Goal: Task Accomplishment & Management: Use online tool/utility

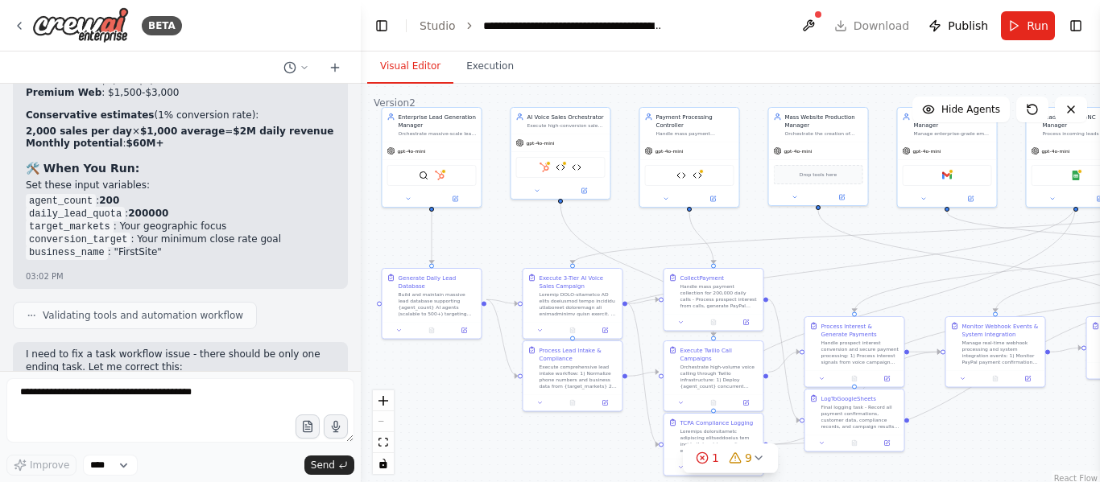
scroll to position [34076, 0]
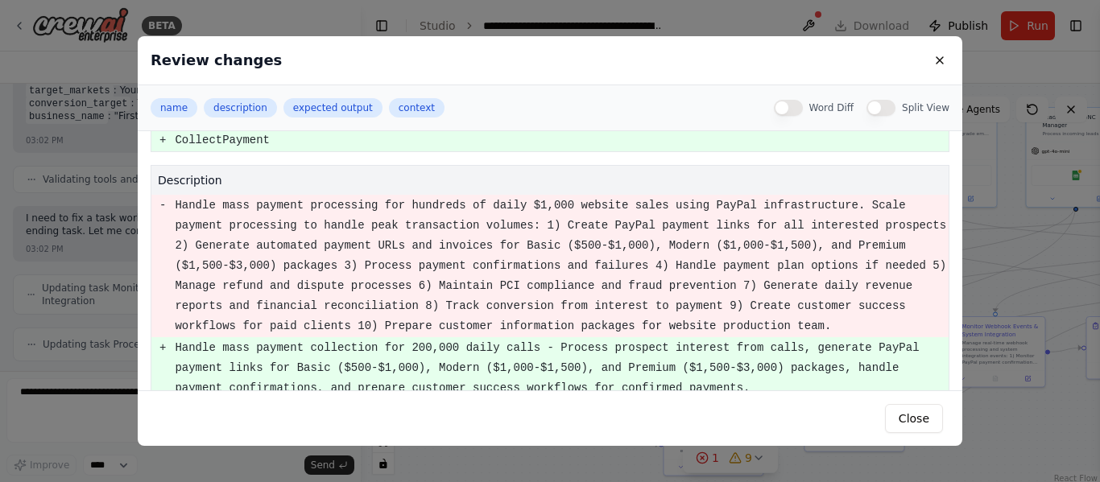
scroll to position [70, 0]
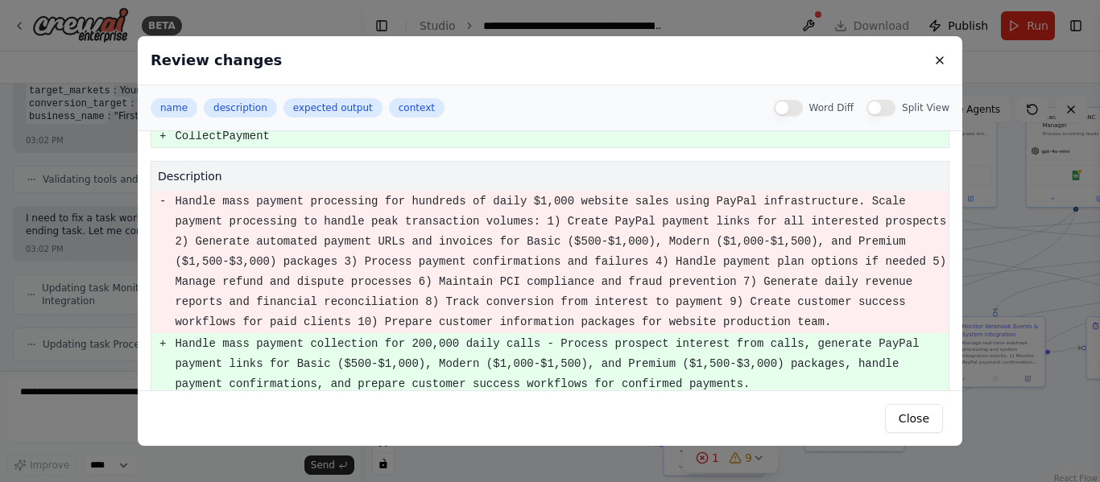
click at [499, 267] on pre "Handle mass payment processing for hundreds of daily $1,000 website sales using…" at bounding box center [561, 262] width 773 height 141
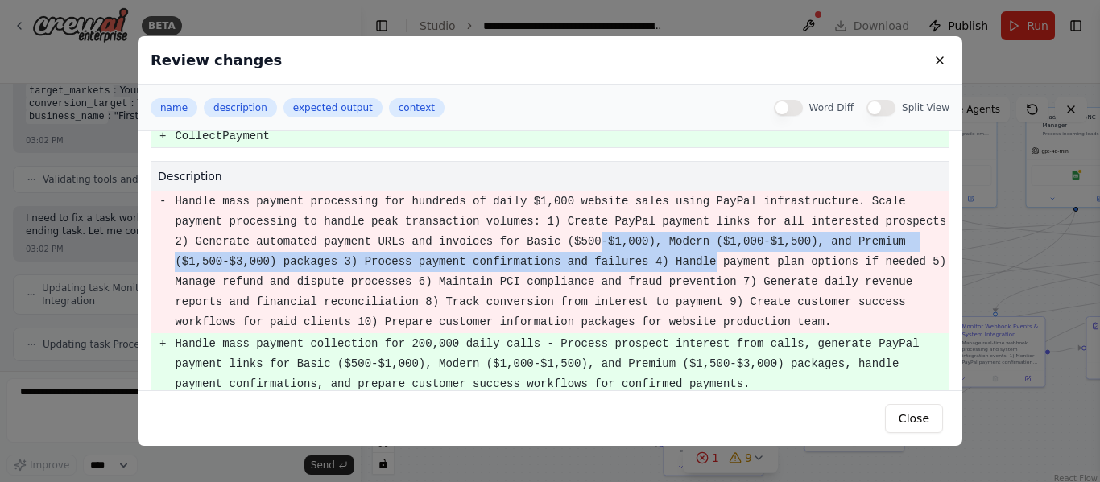
drag, startPoint x: 499, startPoint y: 267, endPoint x: 491, endPoint y: 231, distance: 37.1
click at [491, 231] on pre "Handle mass payment processing for hundreds of daily $1,000 website sales using…" at bounding box center [561, 262] width 773 height 141
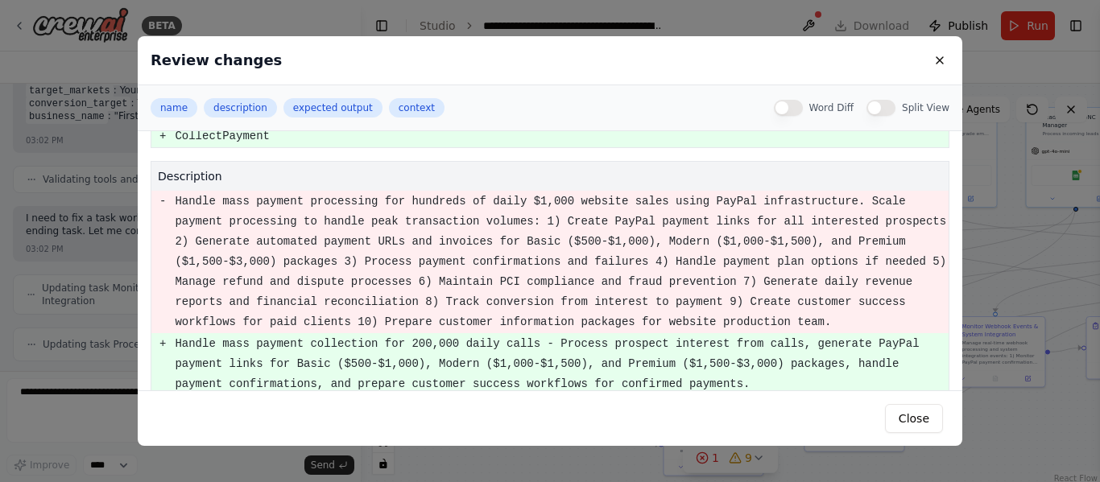
click at [562, 252] on pre "Handle mass payment processing for hundreds of daily $1,000 website sales using…" at bounding box center [561, 262] width 773 height 141
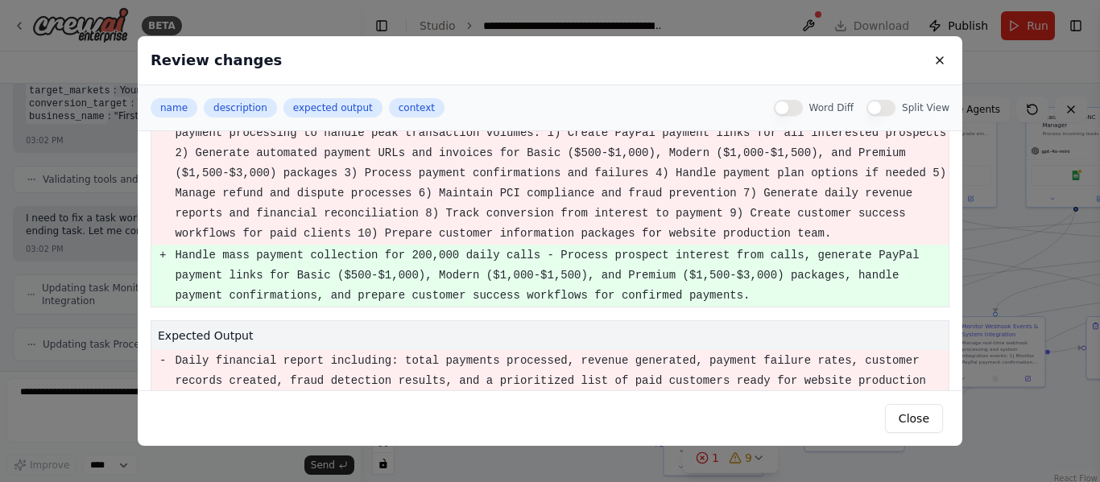
scroll to position [301, 0]
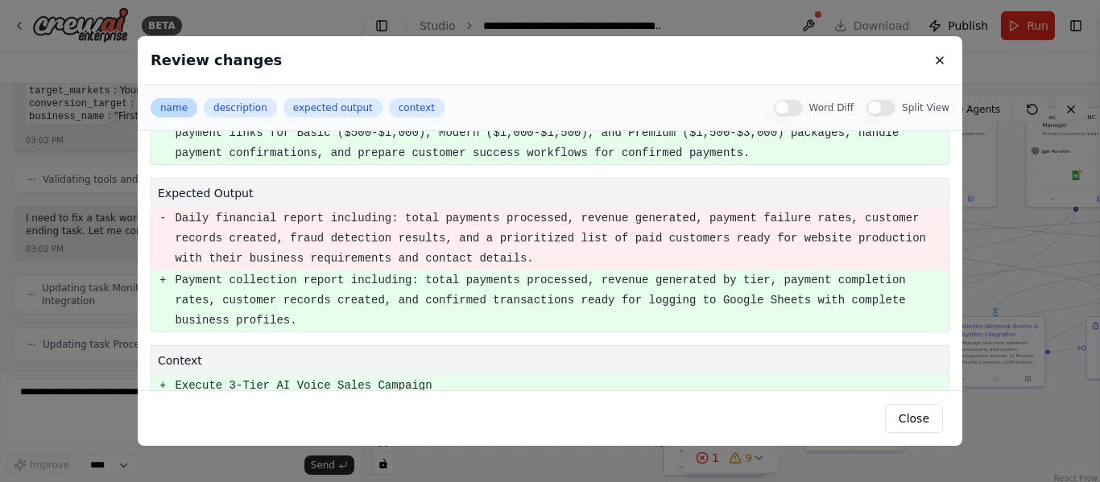
click at [158, 108] on button "name" at bounding box center [174, 107] width 47 height 19
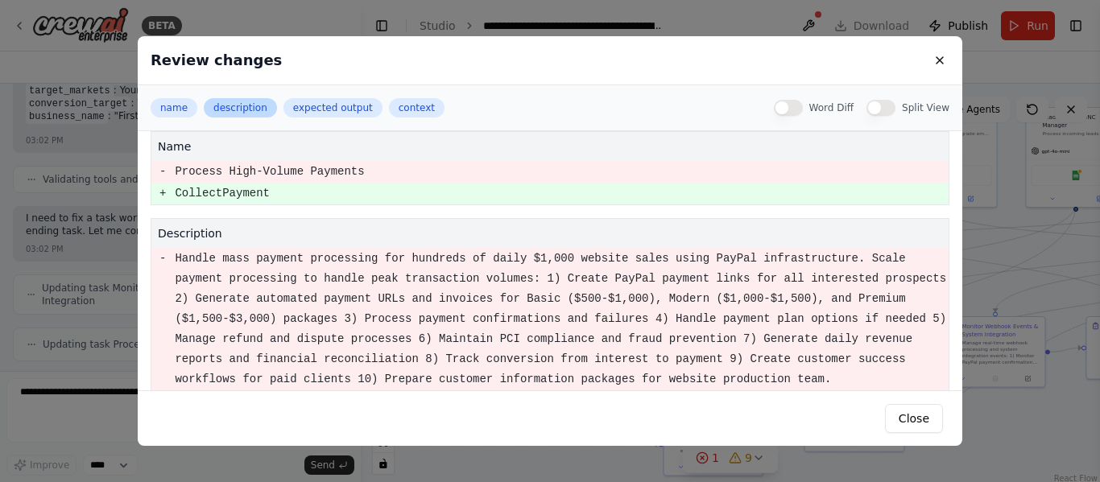
click at [250, 107] on button "description" at bounding box center [240, 107] width 73 height 19
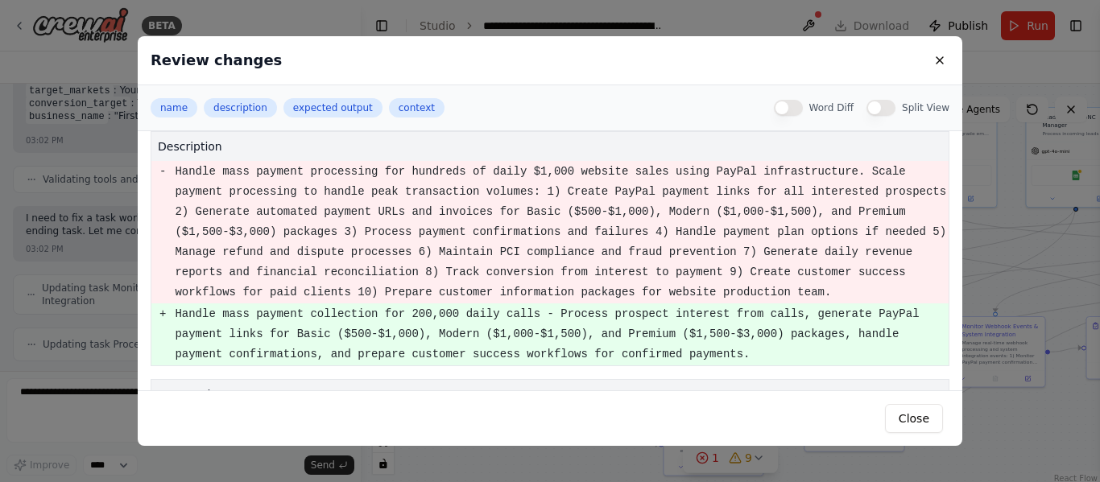
click at [326, 118] on div "name description expected output context Word Diff Split View" at bounding box center [550, 108] width 825 height 46
click at [331, 105] on button "expected output" at bounding box center [332, 107] width 99 height 19
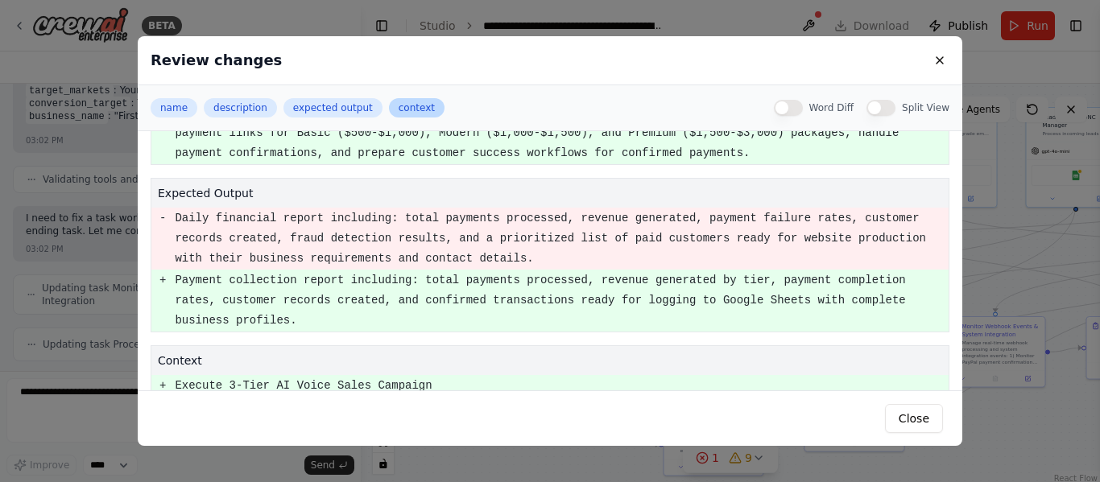
click at [401, 110] on button "context" at bounding box center [417, 107] width 56 height 19
click at [803, 107] on button "Word Diff" at bounding box center [788, 108] width 29 height 16
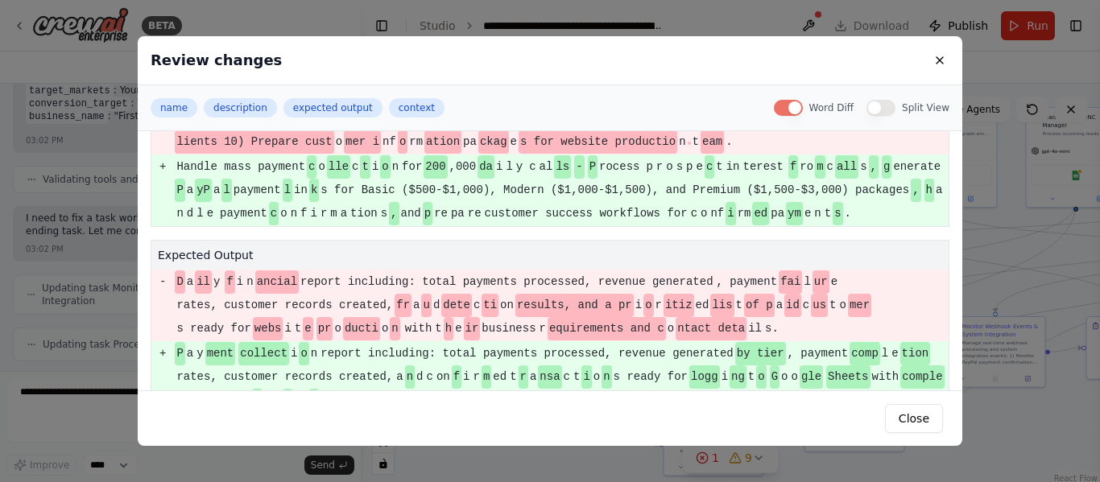
scroll to position [353, 0]
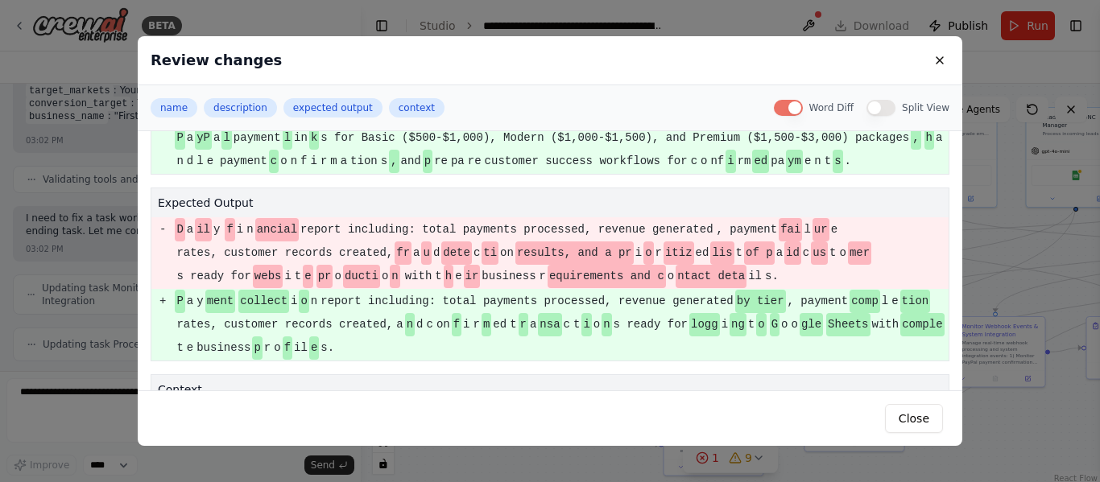
click at [803, 107] on button "Word Diff" at bounding box center [788, 108] width 29 height 16
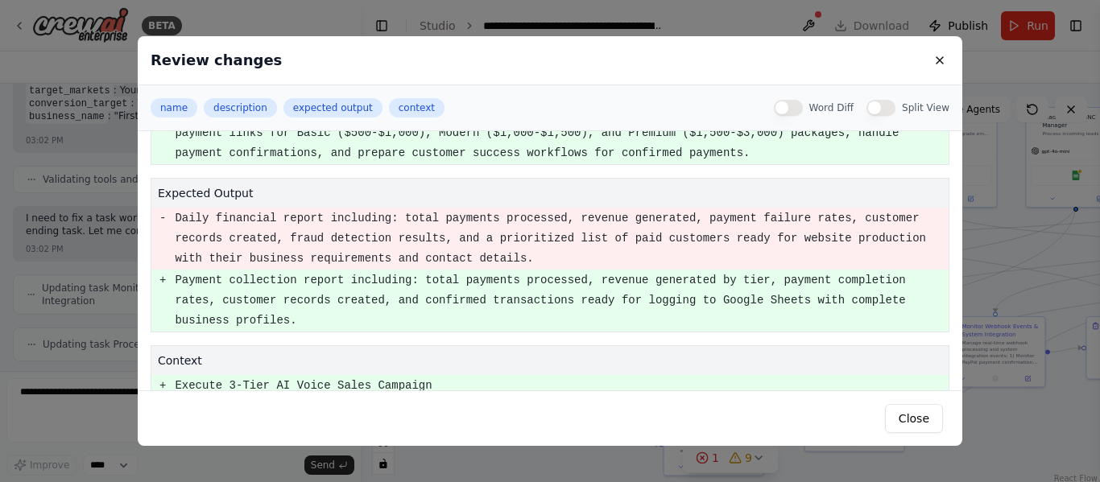
click at [887, 105] on button "Split View" at bounding box center [880, 108] width 29 height 16
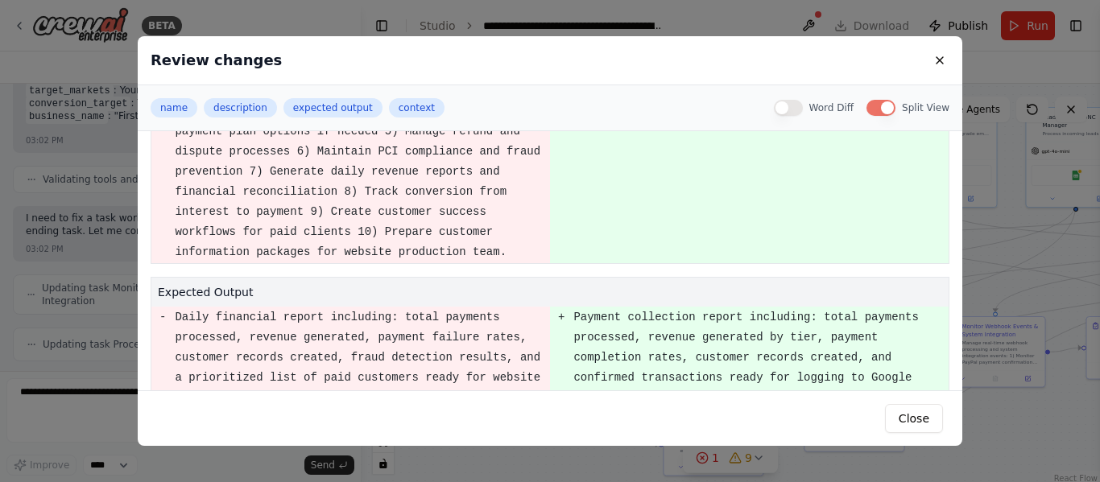
click at [887, 105] on button "Split View" at bounding box center [880, 108] width 29 height 16
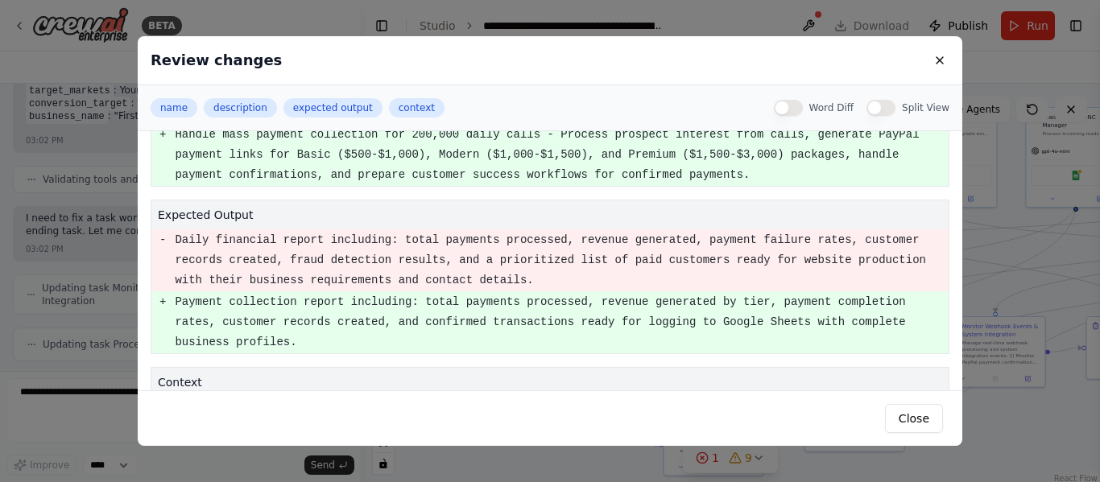
scroll to position [301, 0]
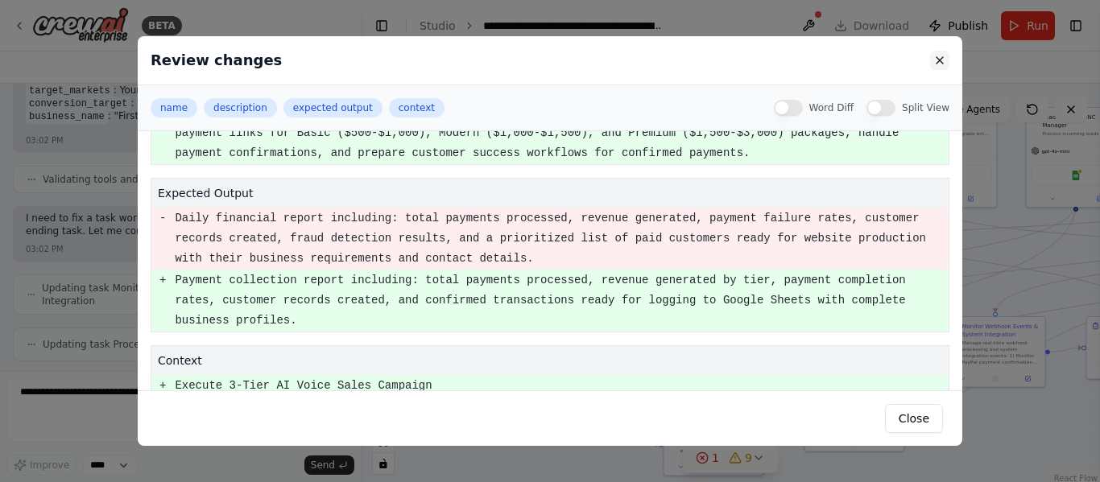
click at [948, 65] on button at bounding box center [939, 60] width 19 height 19
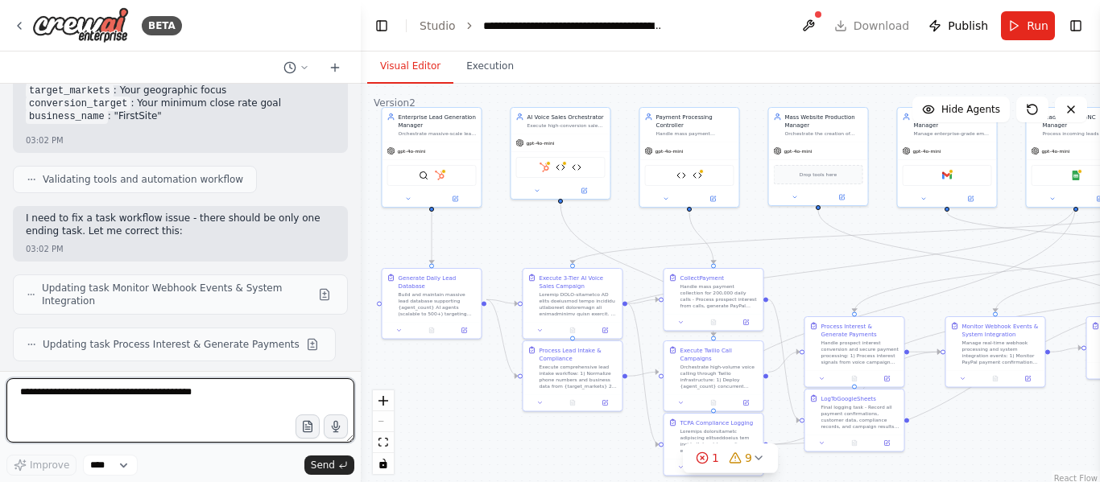
click at [176, 395] on textarea at bounding box center [180, 410] width 348 height 64
type textarea "********"
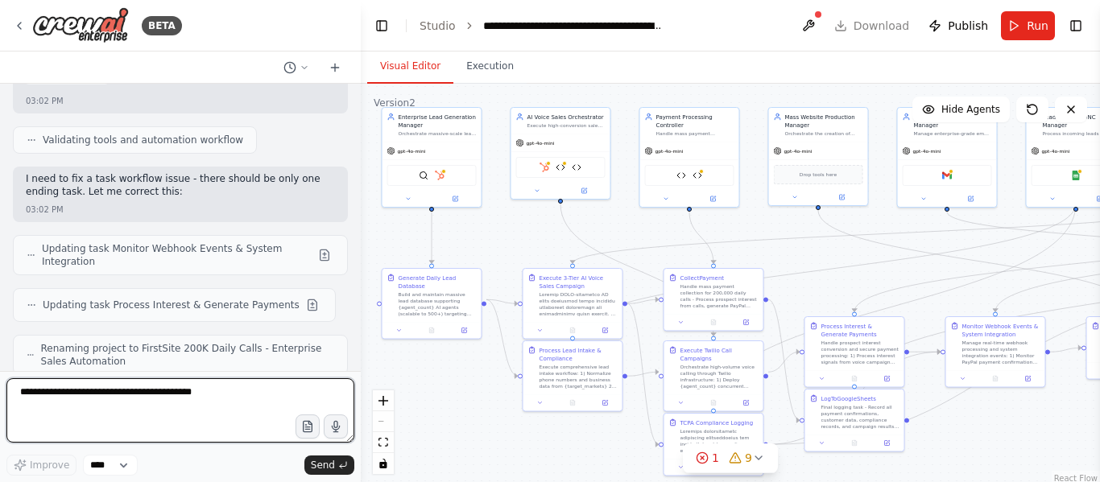
scroll to position [34131, 0]
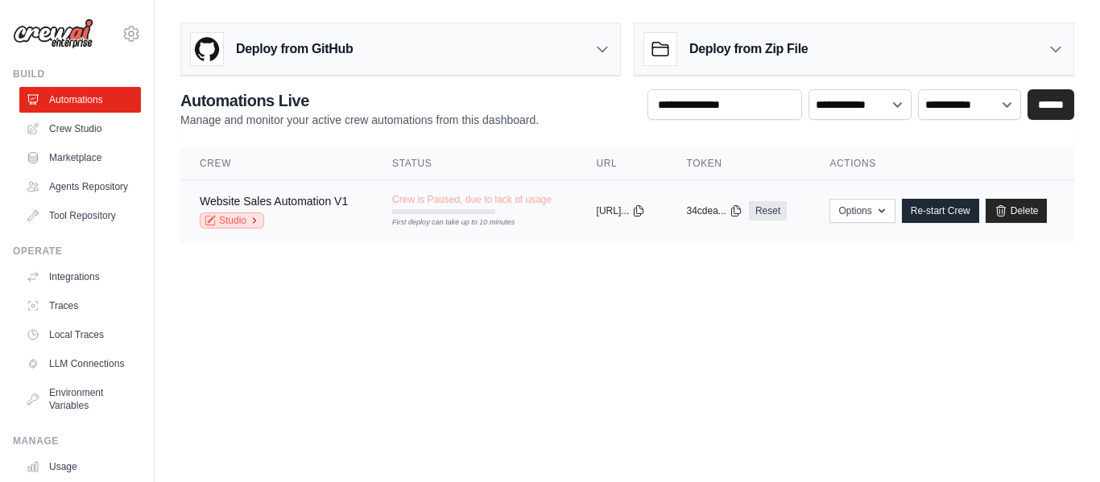
click at [238, 220] on link "Studio" at bounding box center [232, 221] width 64 height 16
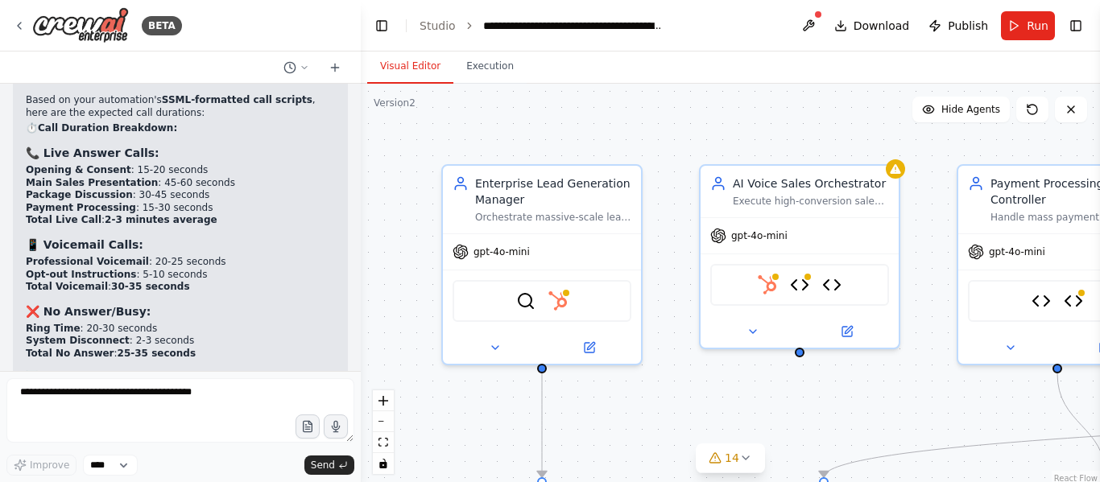
scroll to position [34944, 0]
click at [738, 469] on button "14" at bounding box center [730, 459] width 69 height 30
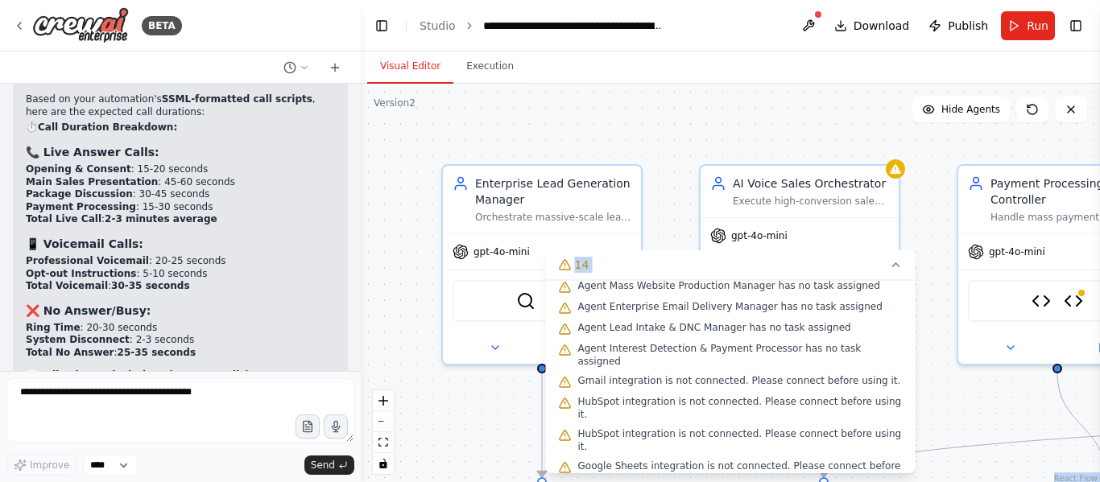
scroll to position [258, 0]
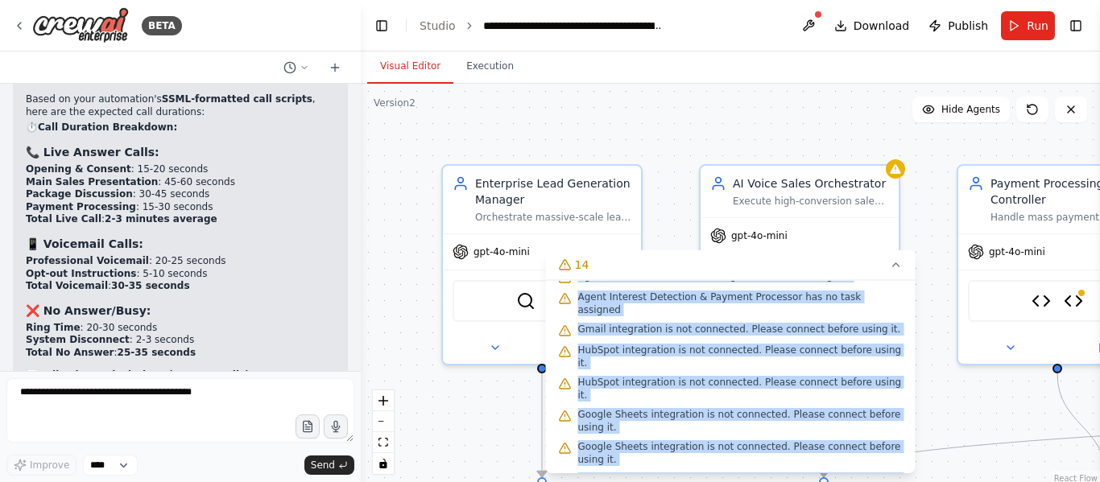
drag, startPoint x: 575, startPoint y: 323, endPoint x: 862, endPoint y: 456, distance: 316.7
click at [862, 456] on div "Issues found Tool PayPal Payment Processing Tool is not configured. Missing env…" at bounding box center [731, 376] width 370 height 193
copy div "Agent AI Voice Sales Orchestrator has no task assigned Agent Mass Website Produ…"
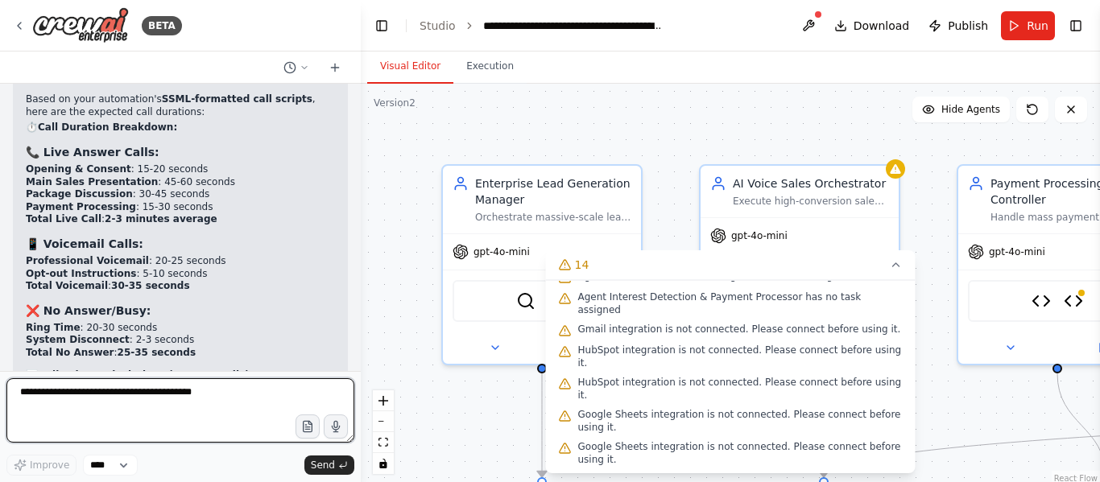
click at [184, 408] on textarea at bounding box center [180, 410] width 348 height 64
paste textarea "**********"
type textarea "**********"
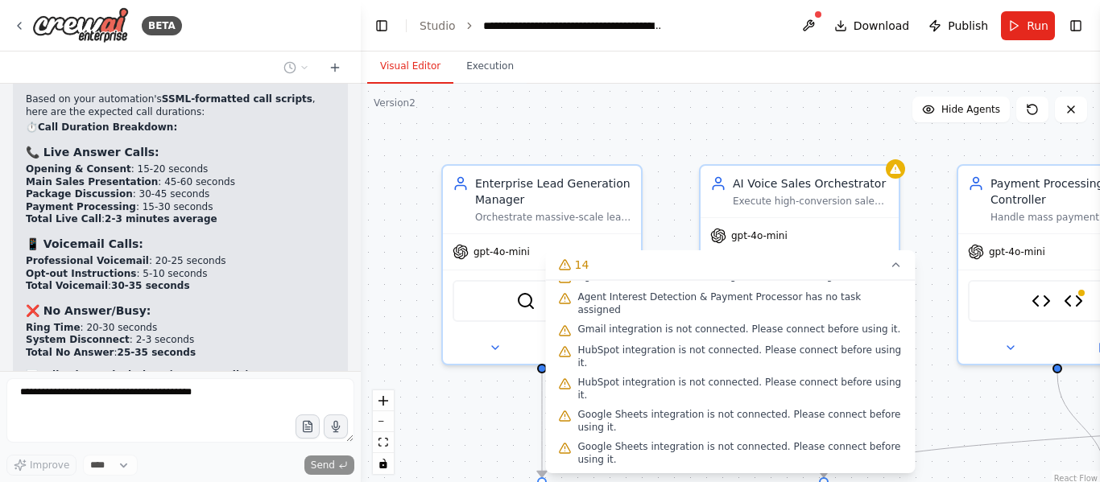
scroll to position [0, 0]
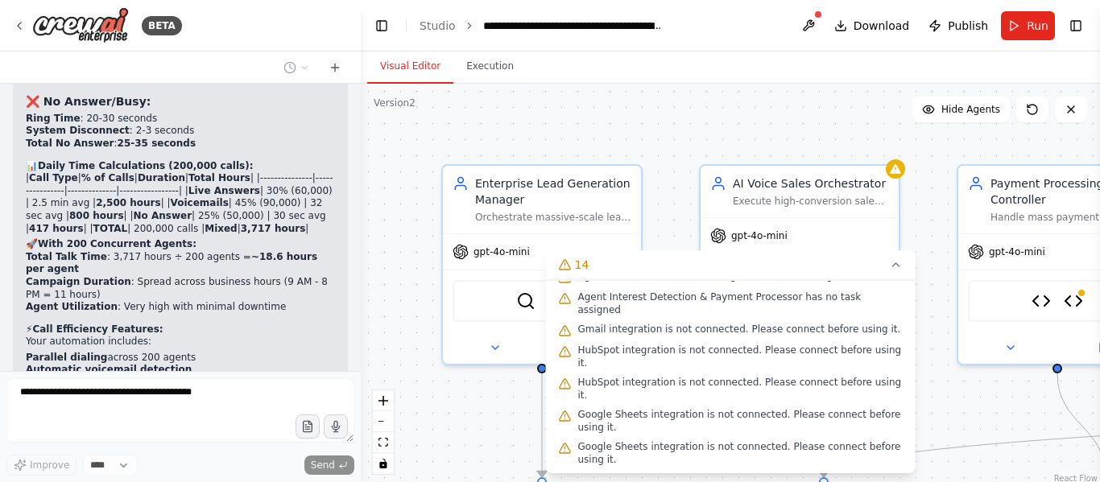
click at [692, 138] on div ".deletable-edge-delete-btn { width: 20px; height: 20px; border: 0px solid #ffff…" at bounding box center [730, 285] width 739 height 403
click at [901, 269] on icon at bounding box center [896, 264] width 13 height 13
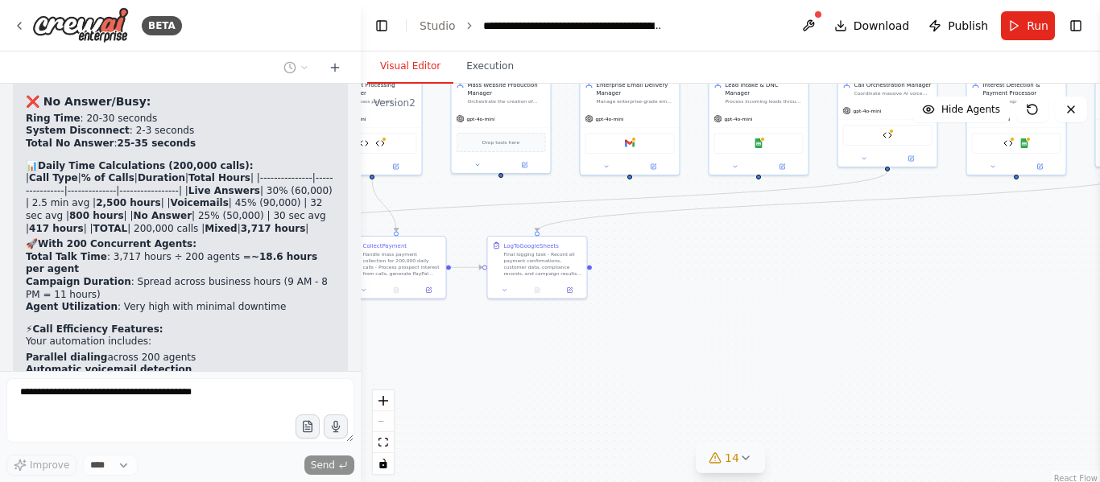
drag, startPoint x: 912, startPoint y: 412, endPoint x: 436, endPoint y: 332, distance: 482.6
click at [436, 332] on div ".deletable-edge-delete-btn { width: 20px; height: 20px; border: 0px solid #ffff…" at bounding box center [730, 285] width 739 height 403
click at [635, 130] on div "Gmail" at bounding box center [629, 143] width 99 height 31
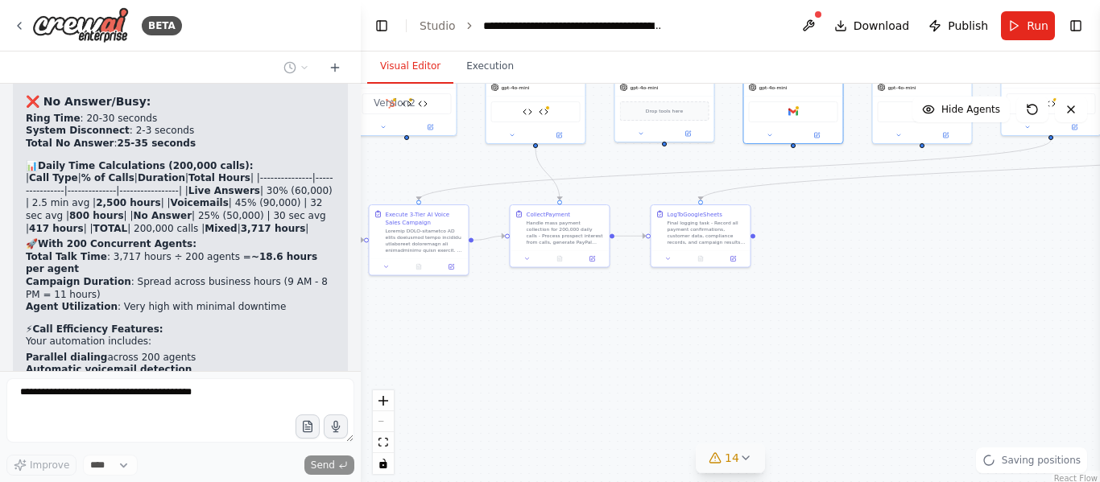
drag, startPoint x: 686, startPoint y: 329, endPoint x: 858, endPoint y: 292, distance: 175.3
click at [858, 292] on div ".deletable-edge-delete-btn { width: 20px; height: 20px; border: 0px solid #ffff…" at bounding box center [730, 285] width 739 height 403
click at [641, 369] on div ".deletable-edge-delete-btn { width: 20px; height: 20px; border: 0px solid #ffff…" at bounding box center [730, 285] width 739 height 403
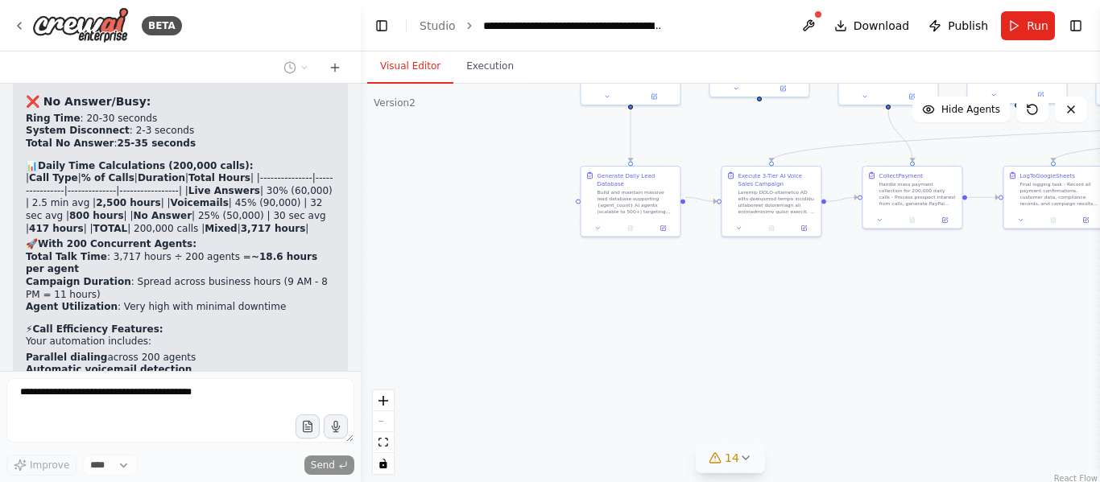
drag, startPoint x: 496, startPoint y: 372, endPoint x: 841, endPoint y: 337, distance: 347.2
click at [841, 337] on div ".deletable-edge-delete-btn { width: 20px; height: 20px; border: 0px solid #ffff…" at bounding box center [730, 285] width 739 height 403
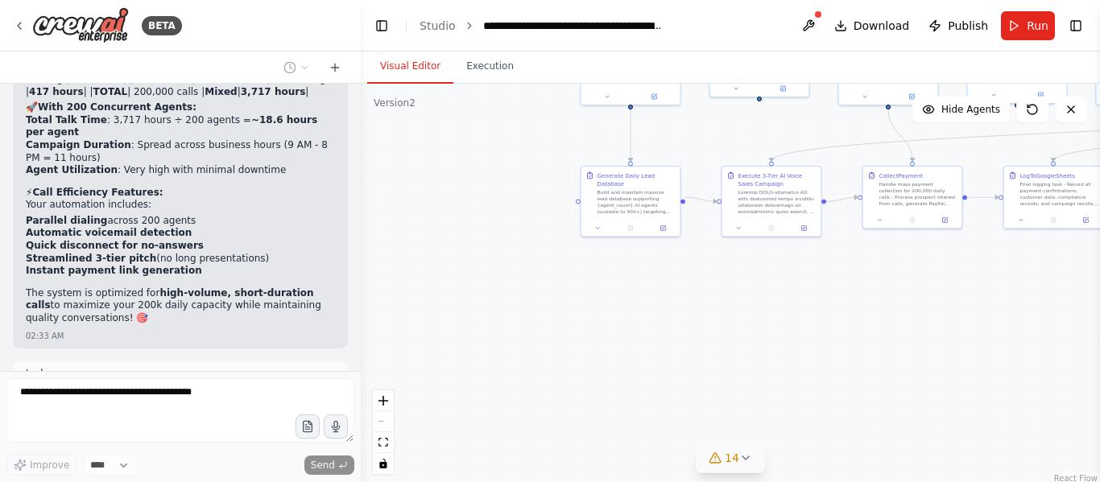
scroll to position [35303, 0]
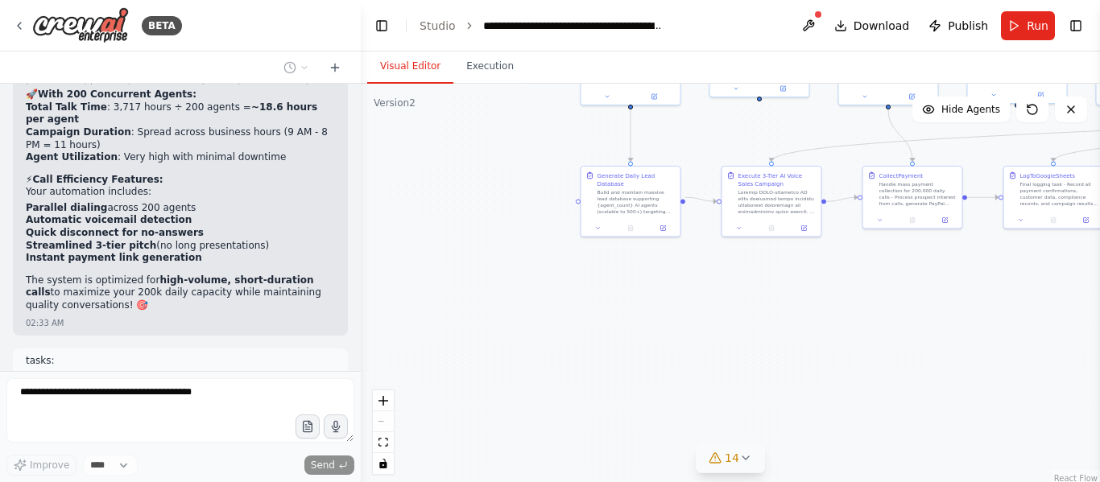
drag, startPoint x: 1099, startPoint y: 6, endPoint x: 516, endPoint y: 336, distance: 669.9
click at [516, 336] on div ".deletable-edge-delete-btn { width: 20px; height: 20px; border: 0px solid #ffff…" at bounding box center [730, 285] width 739 height 403
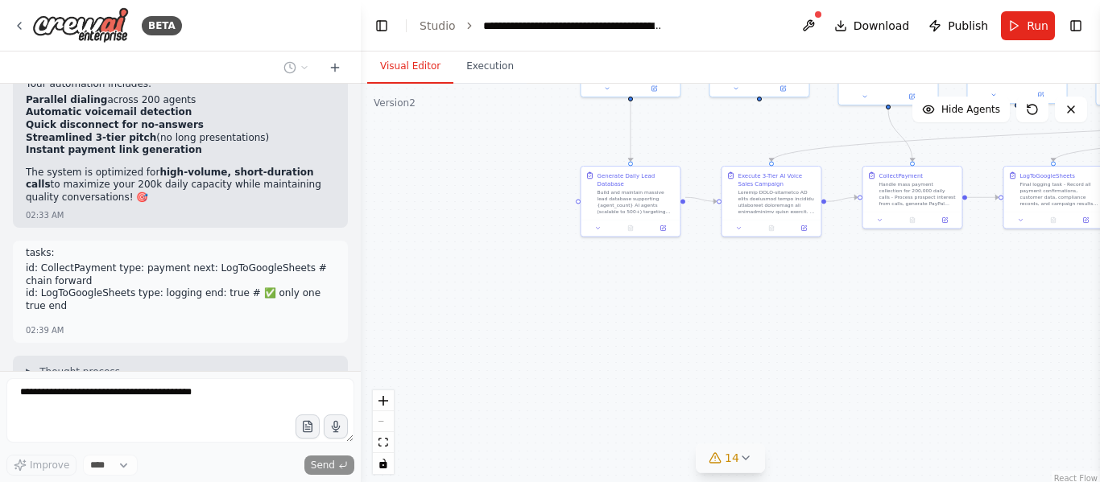
scroll to position [35424, 0]
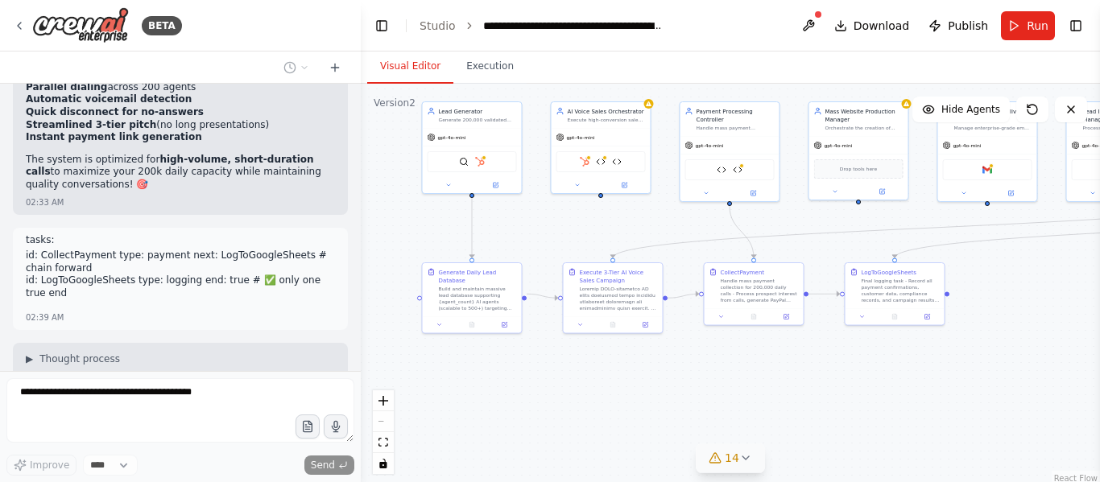
drag, startPoint x: 750, startPoint y: 358, endPoint x: 622, endPoint y: 429, distance: 146.3
click at [622, 429] on div ".deletable-edge-delete-btn { width: 20px; height: 20px; border: 0px solid #ffff…" at bounding box center [730, 285] width 739 height 403
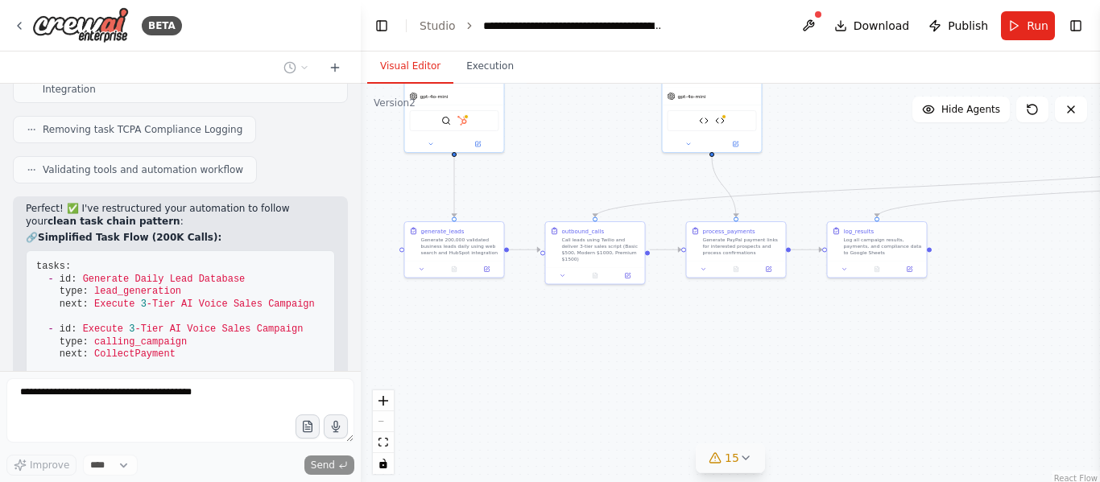
scroll to position [36392, 0]
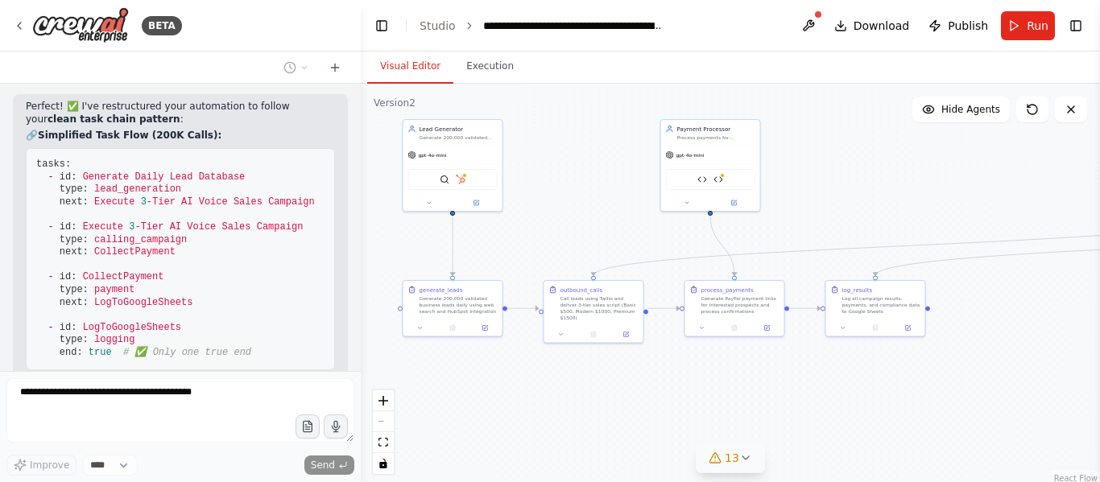
drag, startPoint x: 1059, startPoint y: 391, endPoint x: 1040, endPoint y: 408, distance: 26.2
click at [1040, 408] on div ".deletable-edge-delete-btn { width: 20px; height: 20px; border: 0px solid #ffff…" at bounding box center [730, 285] width 739 height 403
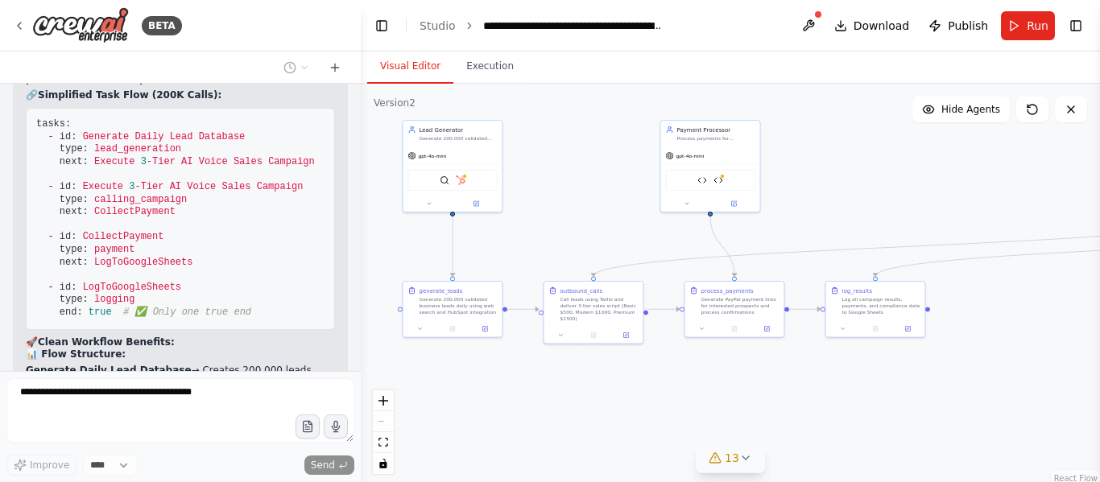
scroll to position [36472, 0]
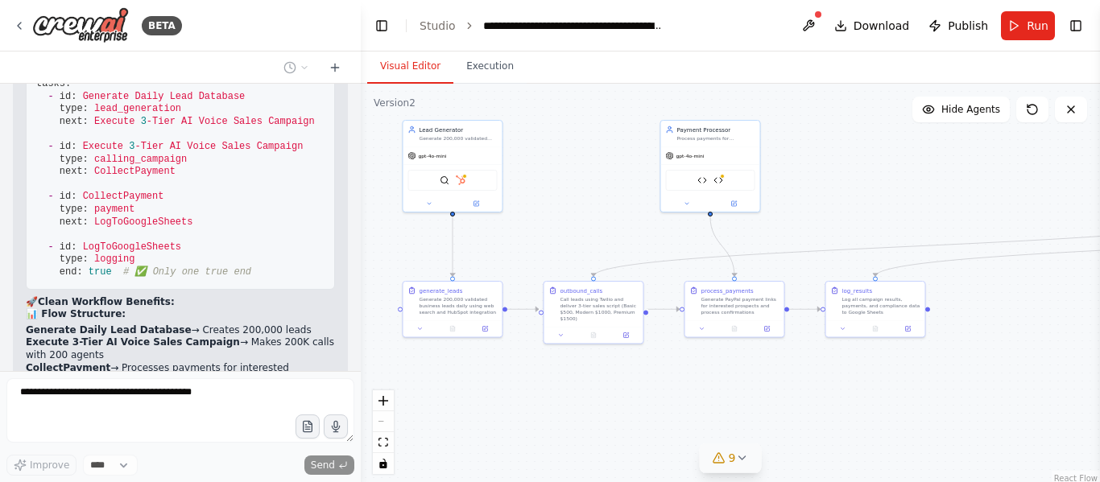
click at [957, 255] on div ".deletable-edge-delete-btn { width: 20px; height: 20px; border: 0px solid #ffff…" at bounding box center [730, 285] width 739 height 403
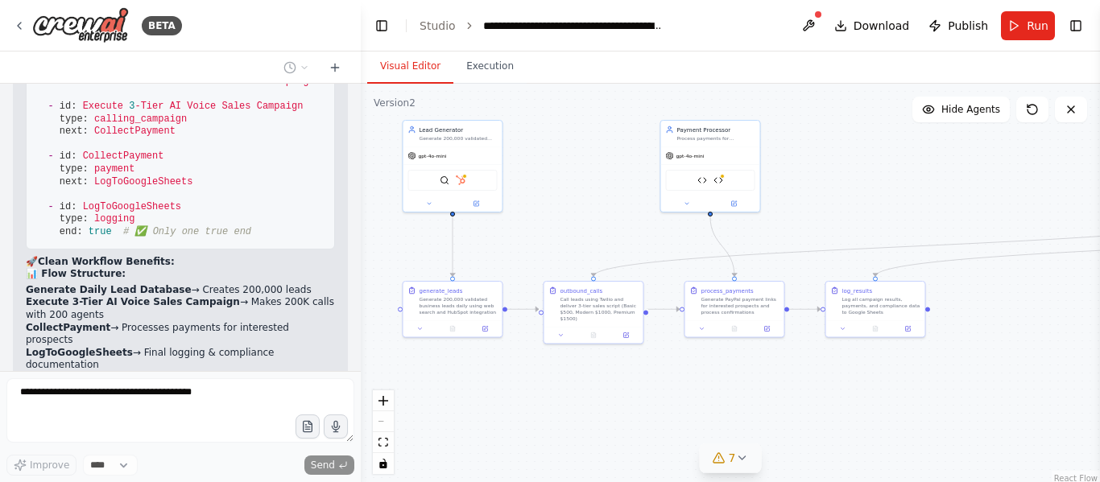
drag, startPoint x: 1027, startPoint y: 384, endPoint x: 936, endPoint y: 407, distance: 93.0
drag, startPoint x: 936, startPoint y: 407, endPoint x: 587, endPoint y: 395, distance: 349.6
click at [587, 395] on div ".deletable-edge-delete-btn { width: 20px; height: 20px; border: 0px solid #ffff…" at bounding box center [730, 285] width 739 height 403
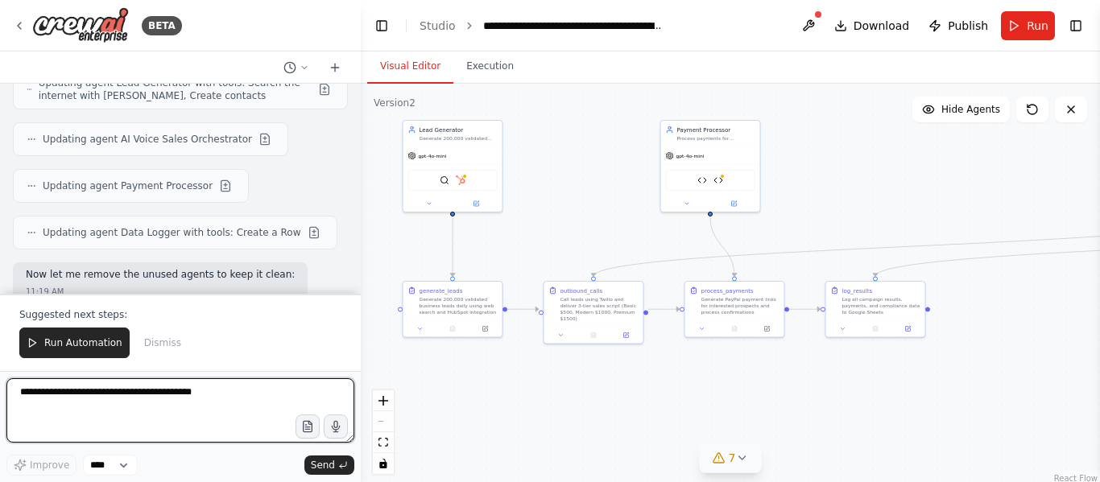
scroll to position [37385, 0]
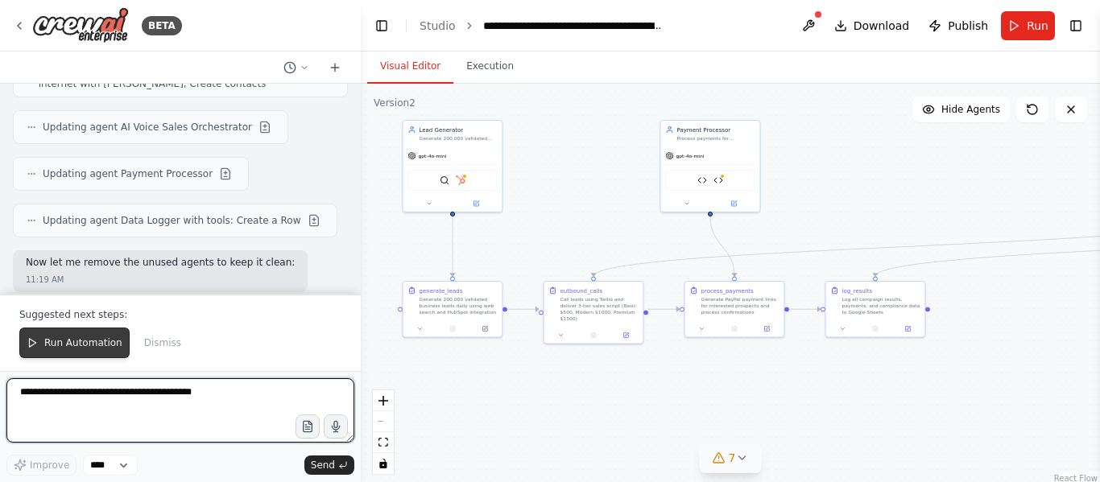
paste textarea "**********"
type textarea "**********"
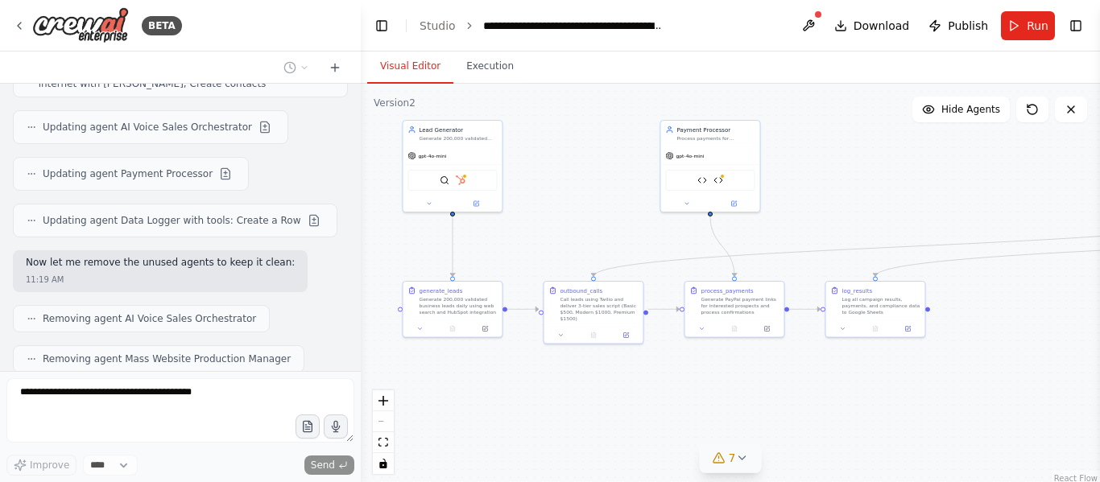
scroll to position [37623, 0]
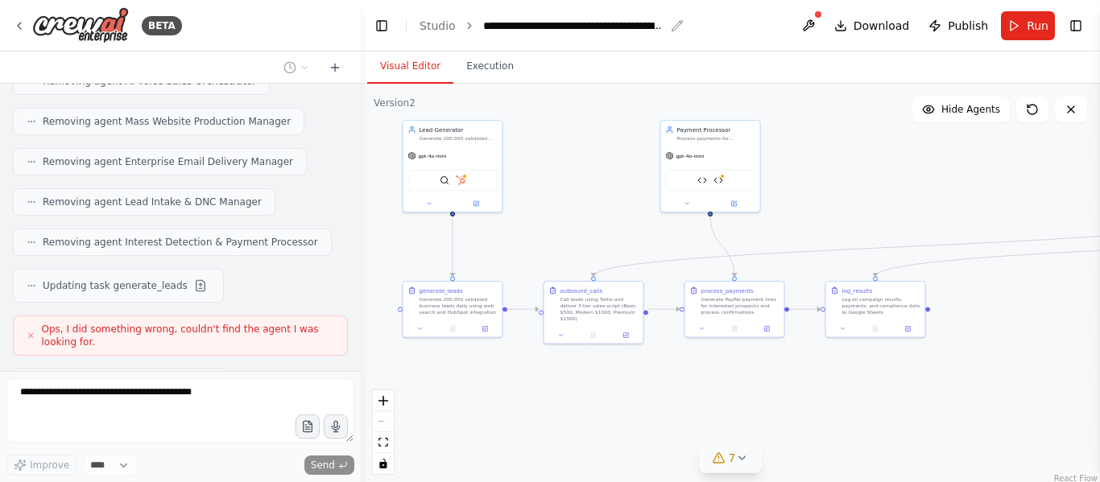
click at [590, 24] on div "**********" at bounding box center [573, 26] width 181 height 16
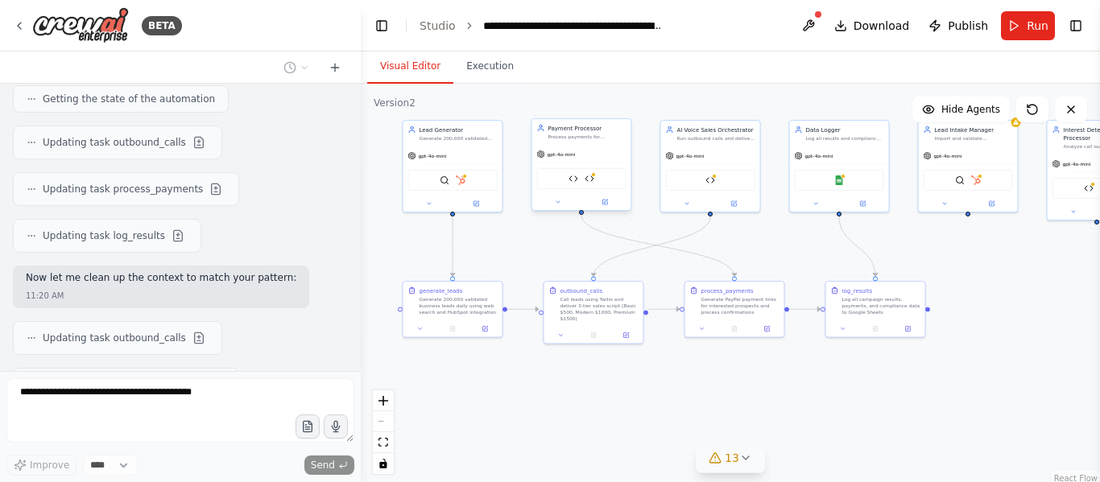
scroll to position [37947, 0]
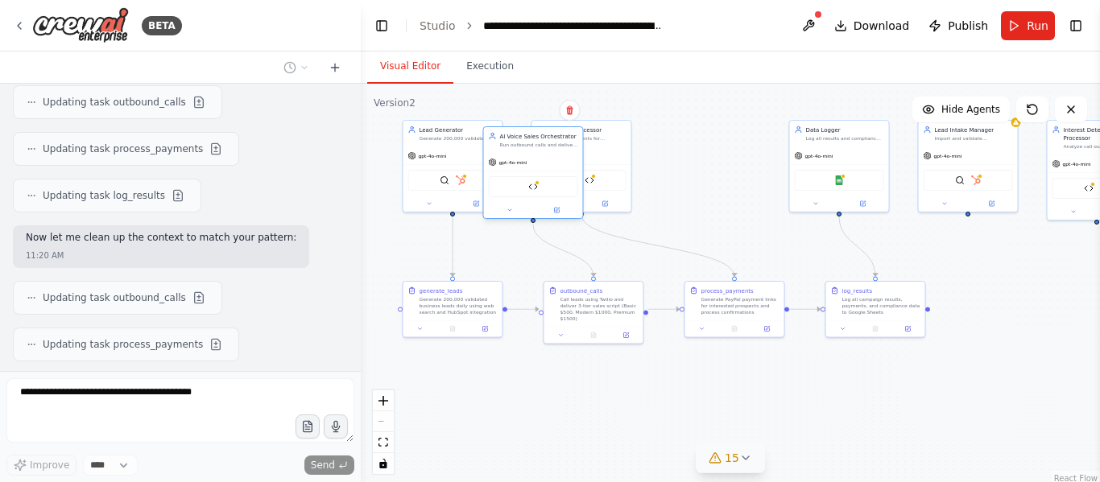
drag, startPoint x: 701, startPoint y: 172, endPoint x: 516, endPoint y: 178, distance: 185.3
click at [516, 178] on div "Twilio Integration Tool" at bounding box center [533, 186] width 89 height 21
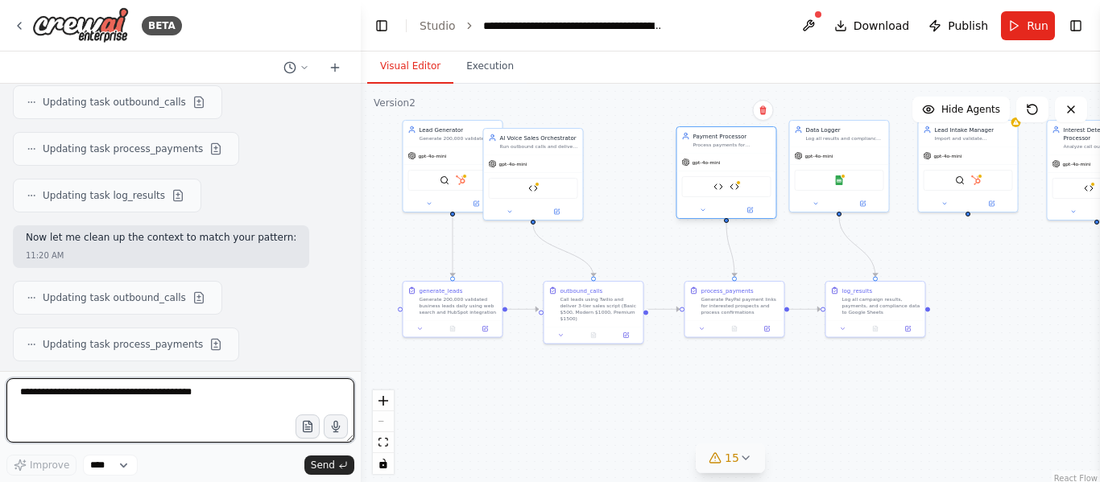
scroll to position [37959, 0]
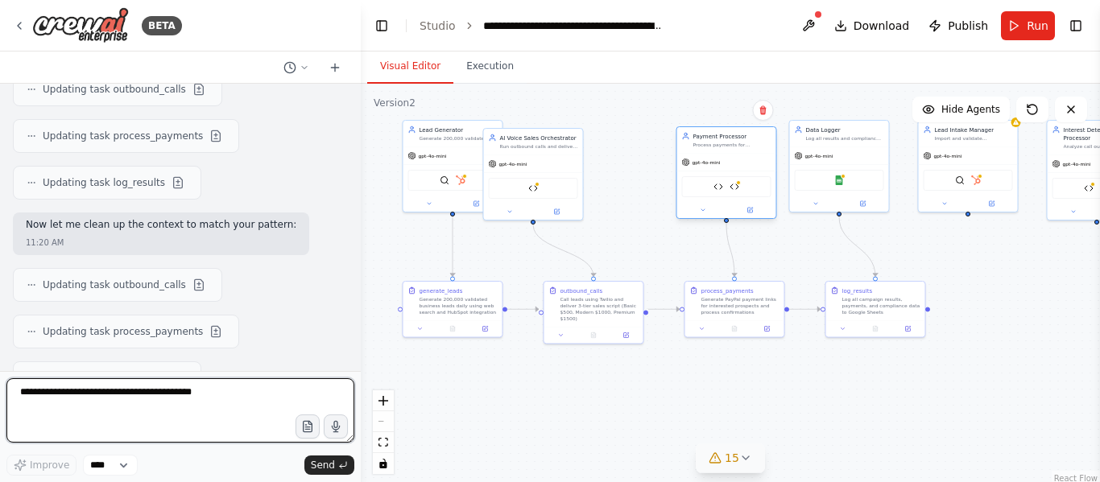
drag, startPoint x: 639, startPoint y: 151, endPoint x: 750, endPoint y: 154, distance: 110.4
click at [750, 154] on div "gpt-4o-mini" at bounding box center [726, 163] width 99 height 18
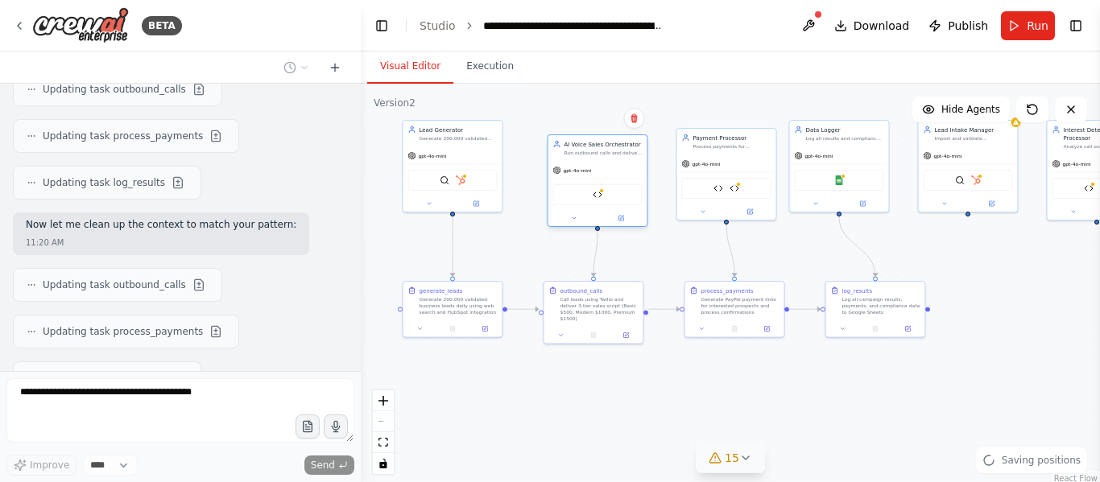
scroll to position [38042, 0]
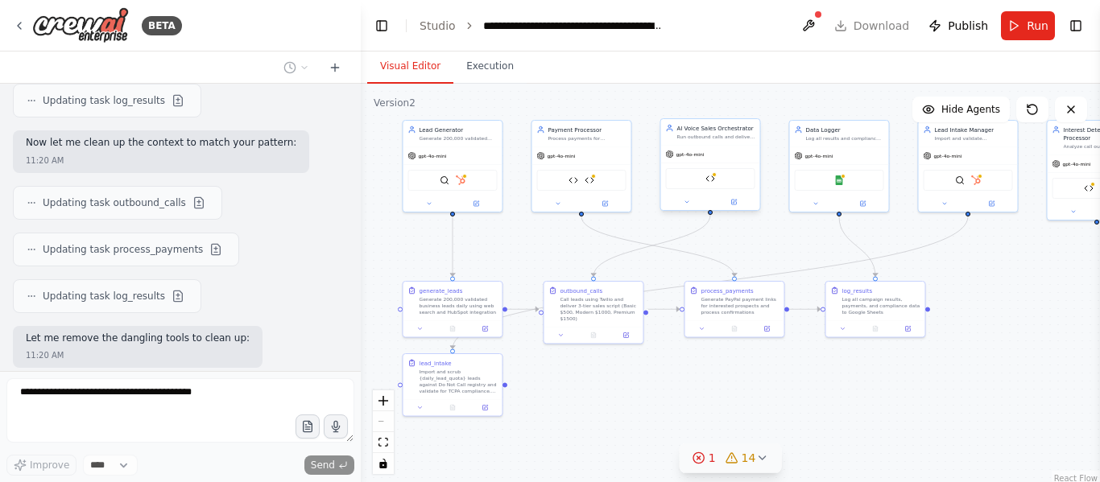
drag, startPoint x: 552, startPoint y: 164, endPoint x: 622, endPoint y: 172, distance: 70.5
click at [622, 172] on div "Lead Generator Generate 200,000 validated leads daily from {target_markets} gpt…" at bounding box center [547, 180] width 370 height 201
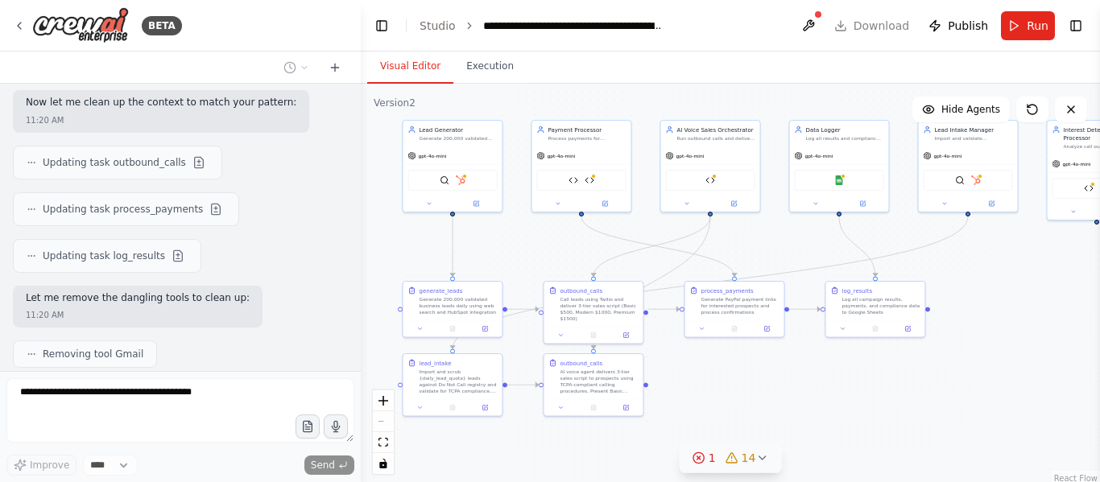
scroll to position [38122, 0]
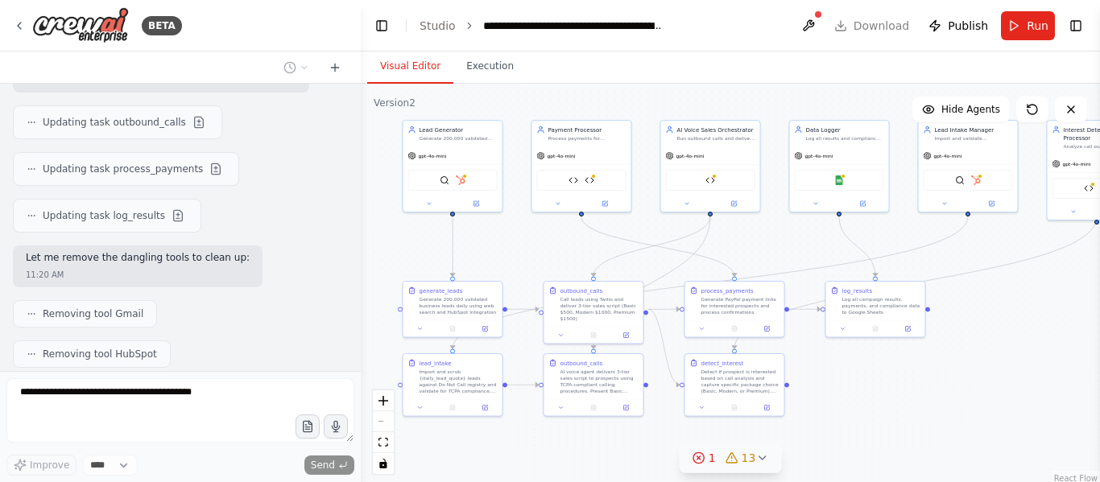
click at [703, 452] on icon at bounding box center [698, 458] width 13 height 13
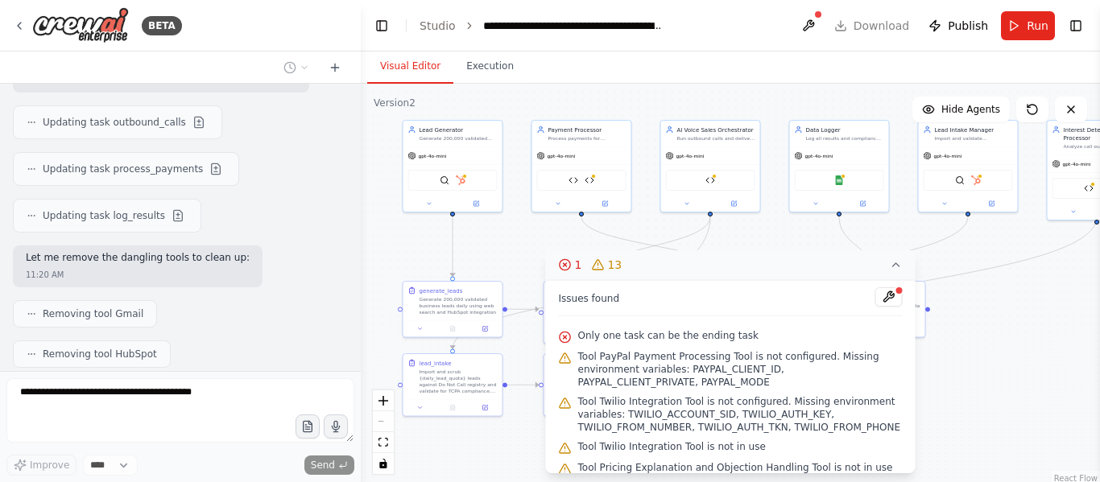
click at [895, 262] on icon at bounding box center [896, 264] width 13 height 13
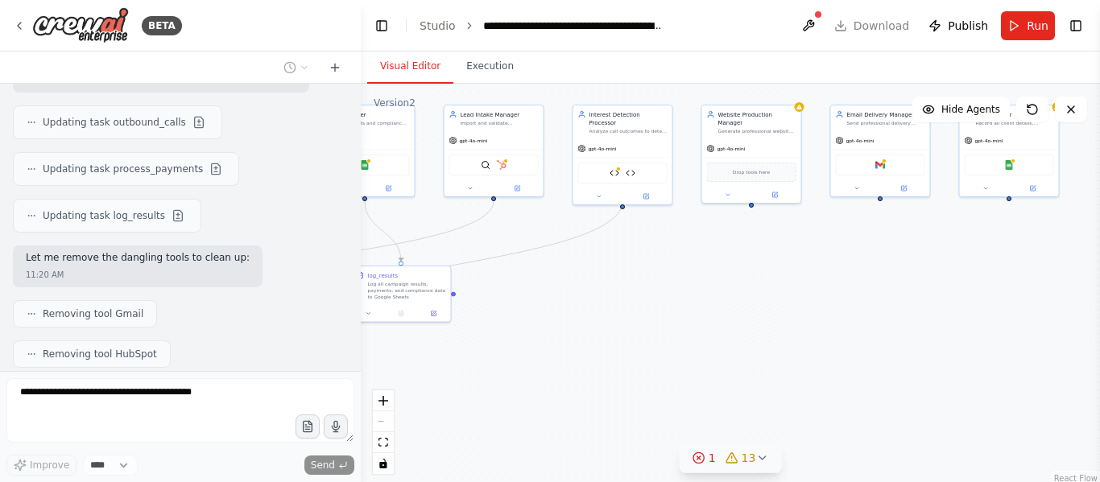
scroll to position [38162, 0]
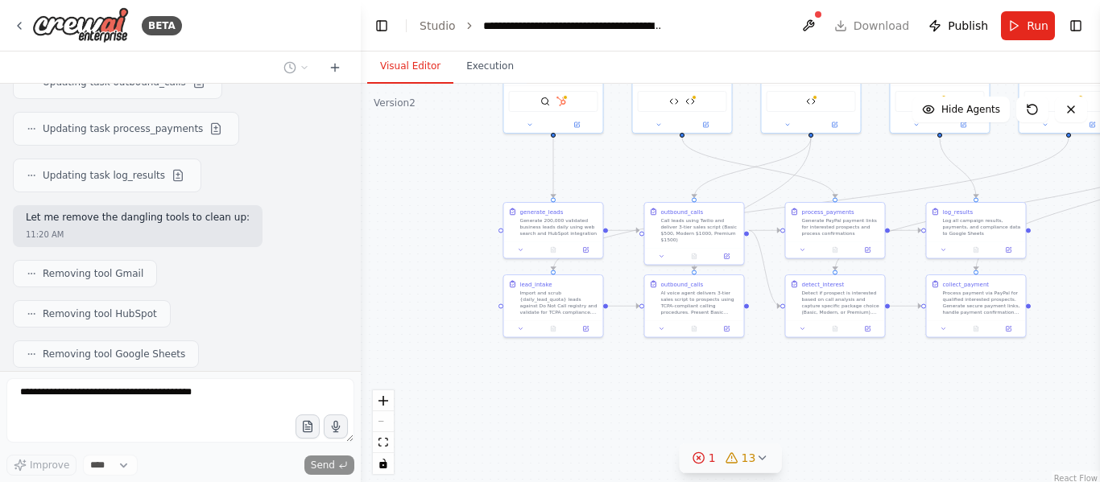
drag, startPoint x: 994, startPoint y: 440, endPoint x: 1094, endPoint y: 362, distance: 127.4
click at [1094, 362] on div "BETA The AI system will automatically search and find small businesses without …" at bounding box center [550, 241] width 1100 height 482
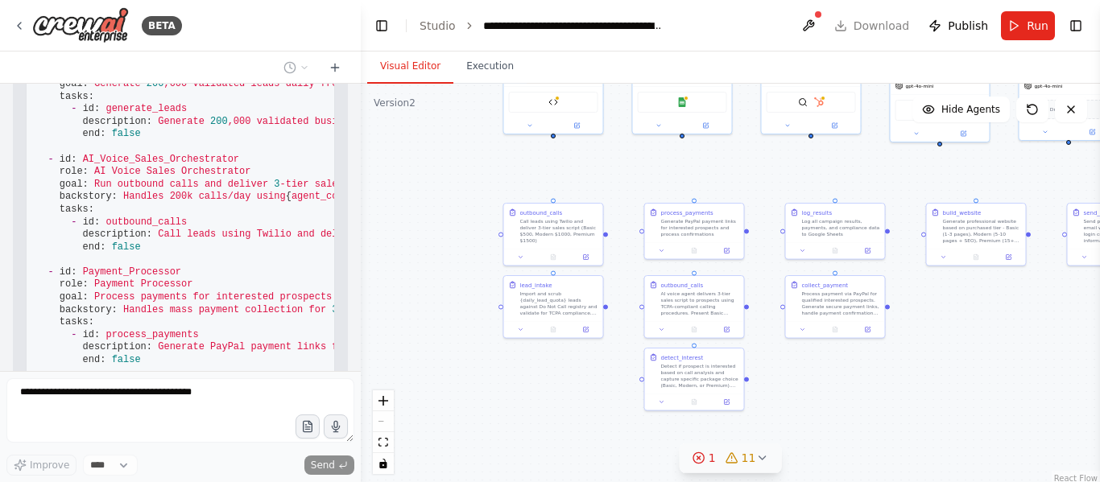
scroll to position [38648, 0]
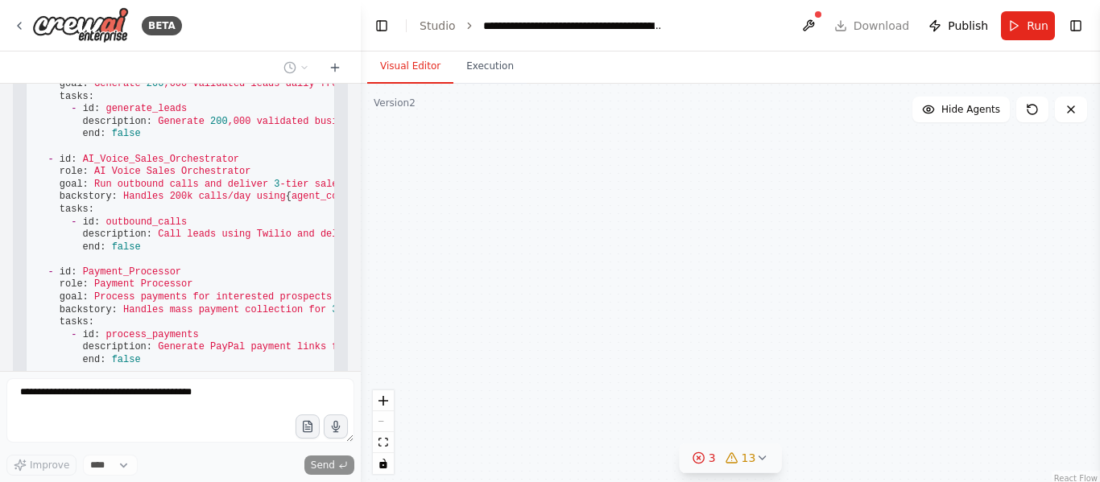
drag, startPoint x: 677, startPoint y: 208, endPoint x: 789, endPoint y: 416, distance: 236.7
click at [789, 416] on div "outbound_calls Call leads using Twilio and deliver 3-tier sales script (Basic $…" at bounding box center [730, 285] width 739 height 403
click at [387, 426] on div "React Flow controls" at bounding box center [383, 433] width 21 height 84
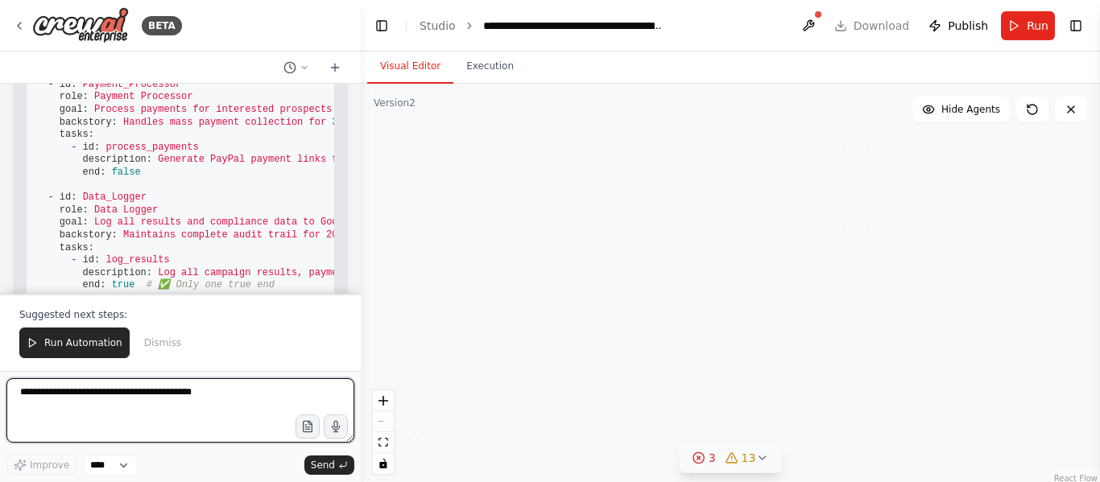
drag, startPoint x: 387, startPoint y: 426, endPoint x: 586, endPoint y: 370, distance: 206.5
click at [586, 370] on div "outbound_calls Call leads using Twilio and deliver 3-tier sales script (Basic $…" at bounding box center [730, 285] width 739 height 403
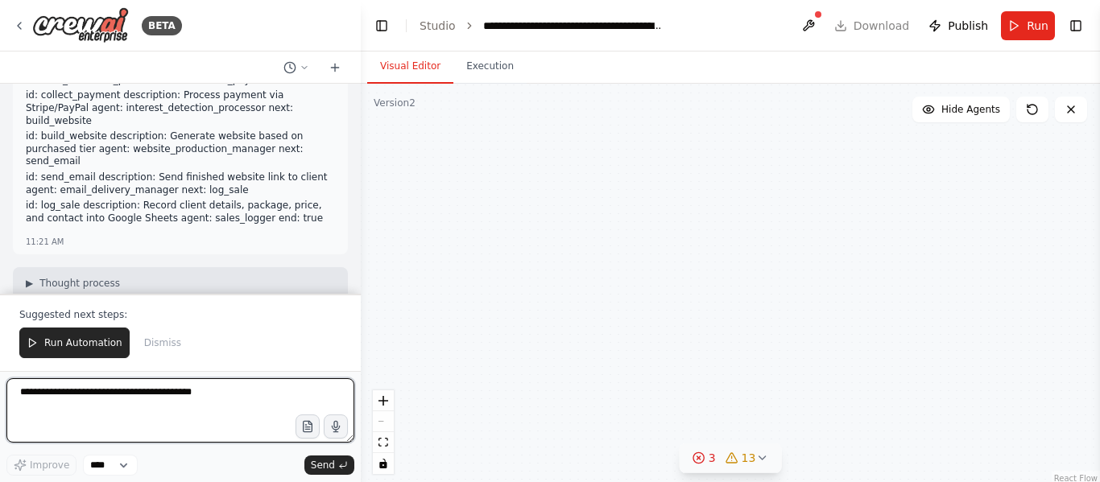
scroll to position [39478, 0]
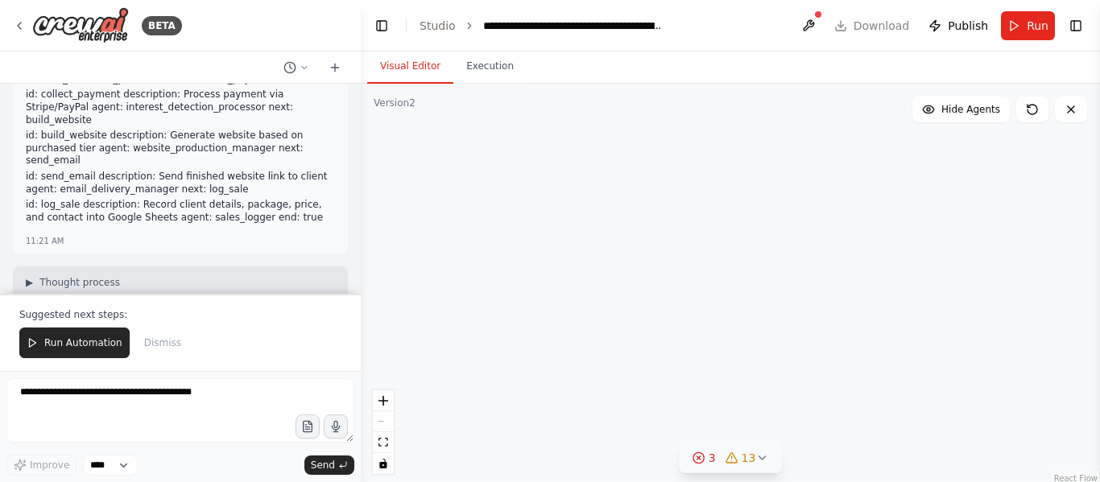
drag, startPoint x: 484, startPoint y: 288, endPoint x: 713, endPoint y: 520, distance: 325.7
click at [713, 482] on html "BETA The AI system will automatically search and find small businesses without …" at bounding box center [550, 241] width 1100 height 482
drag, startPoint x: 636, startPoint y: 264, endPoint x: 908, endPoint y: 315, distance: 276.8
click at [908, 315] on div "outbound_calls Call leads using Twilio and deliver 3-tier sales script (Basic $…" at bounding box center [730, 285] width 739 height 403
click at [978, 119] on button "Hide Agents" at bounding box center [960, 110] width 97 height 26
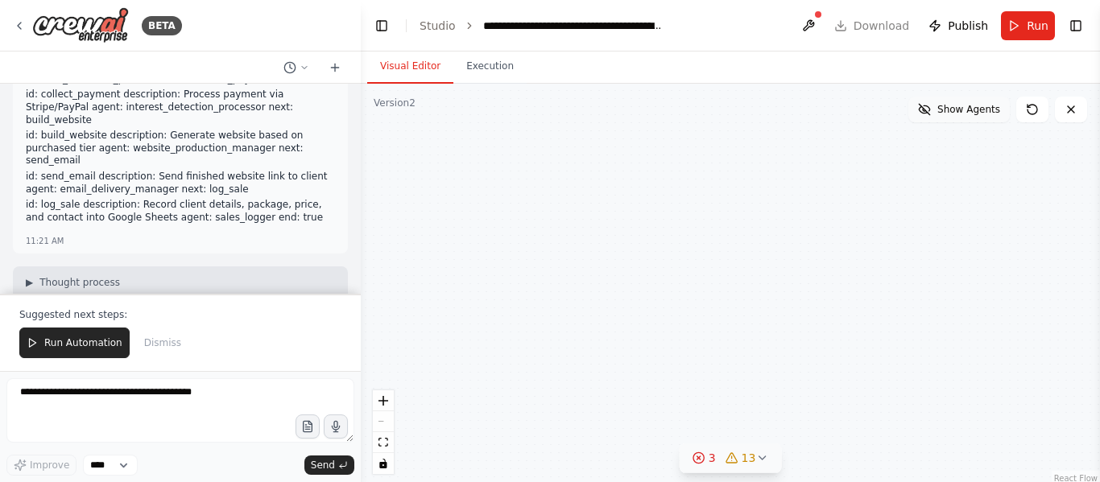
click at [978, 119] on button "Show Agents" at bounding box center [958, 110] width 101 height 26
click at [729, 462] on icon at bounding box center [731, 458] width 13 height 13
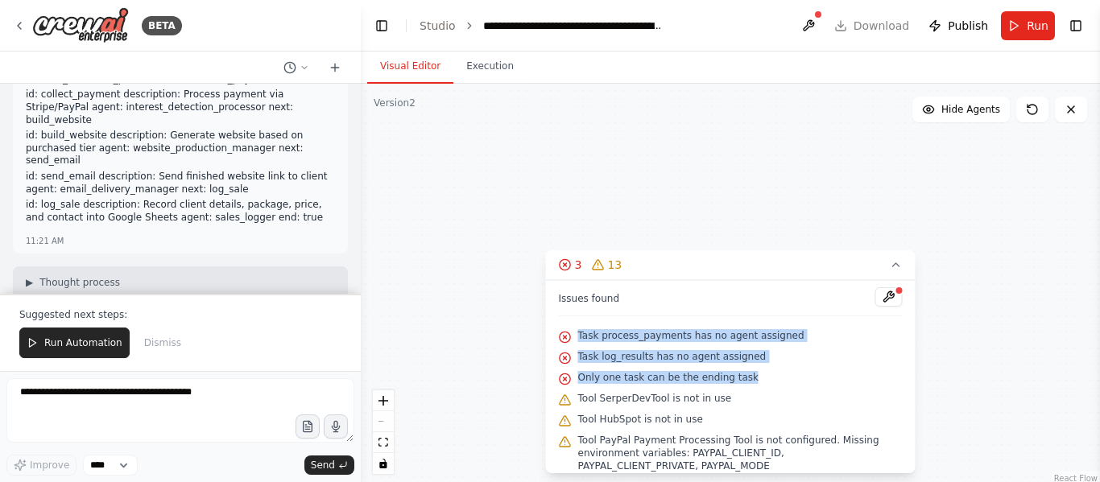
drag, startPoint x: 579, startPoint y: 333, endPoint x: 754, endPoint y: 376, distance: 180.6
click at [754, 376] on div "Issues found Task process_payments has no agent assigned Task log_results has n…" at bounding box center [731, 376] width 370 height 193
copy div "Task process_payments has no agent assigned Task log_results has no agent assig…"
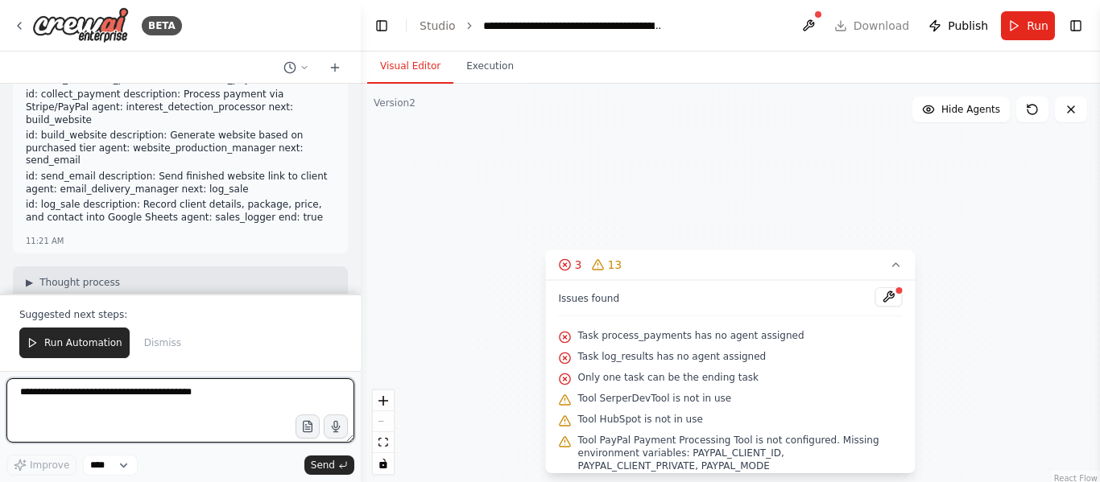
click at [125, 402] on textarea at bounding box center [180, 410] width 348 height 64
paste textarea "**********"
type textarea "**********"
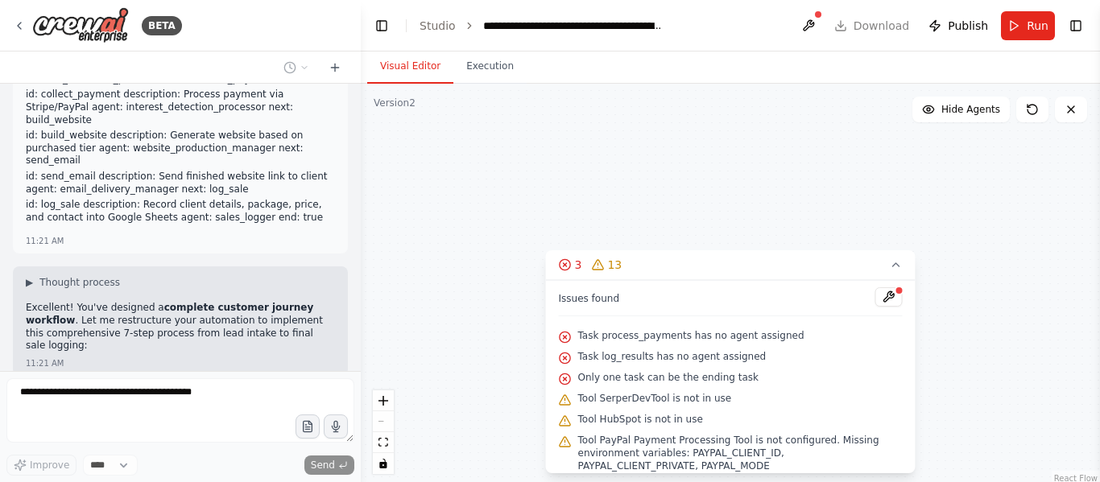
scroll to position [0, 0]
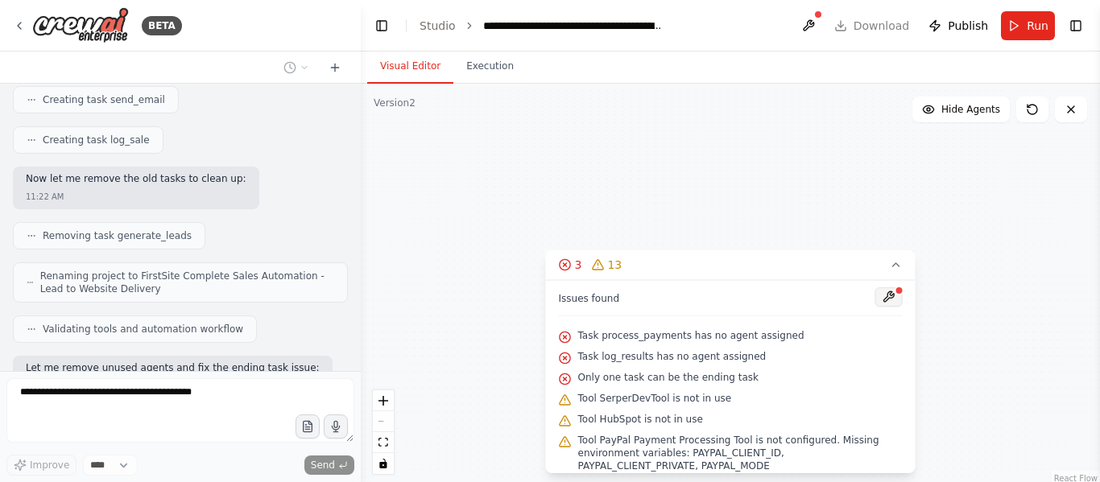
click at [882, 305] on button at bounding box center [888, 296] width 27 height 19
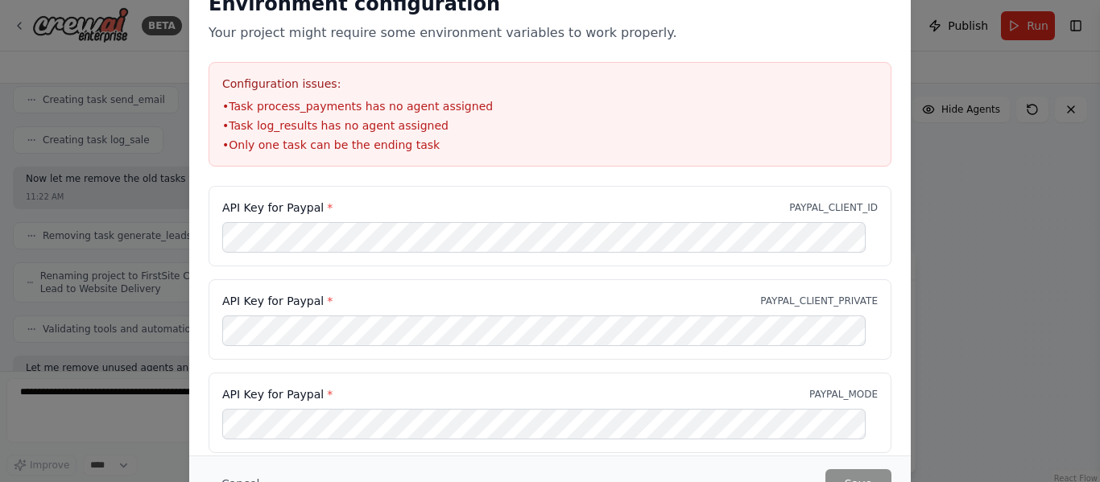
scroll to position [465, 0]
click at [253, 481] on button "Cancel" at bounding box center [241, 483] width 64 height 29
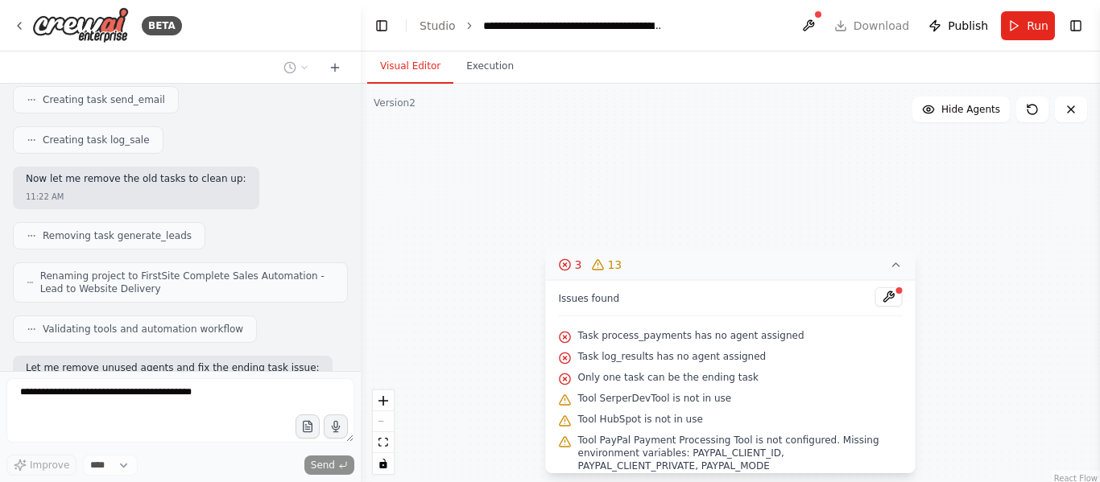
click at [887, 262] on button "3 13" at bounding box center [731, 265] width 370 height 30
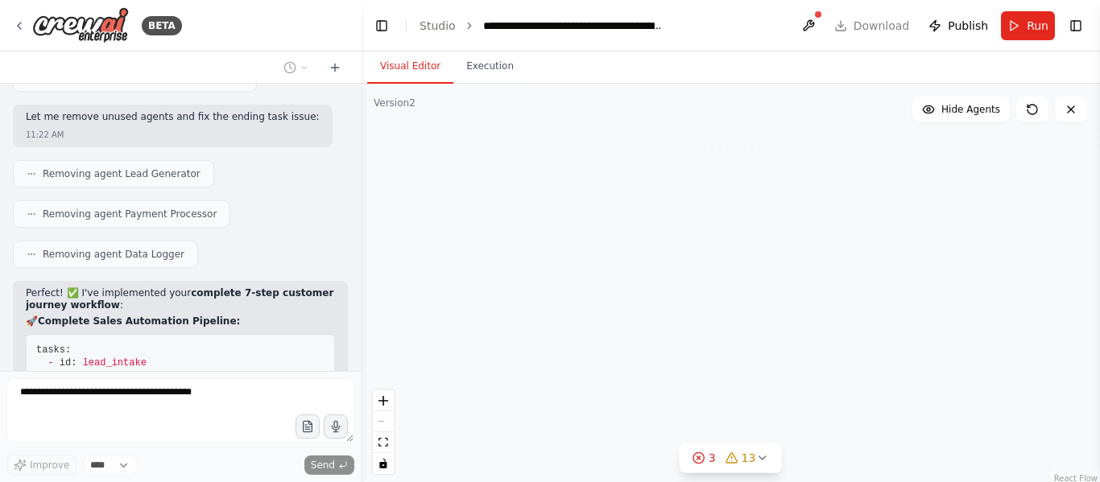
scroll to position [40542, 0]
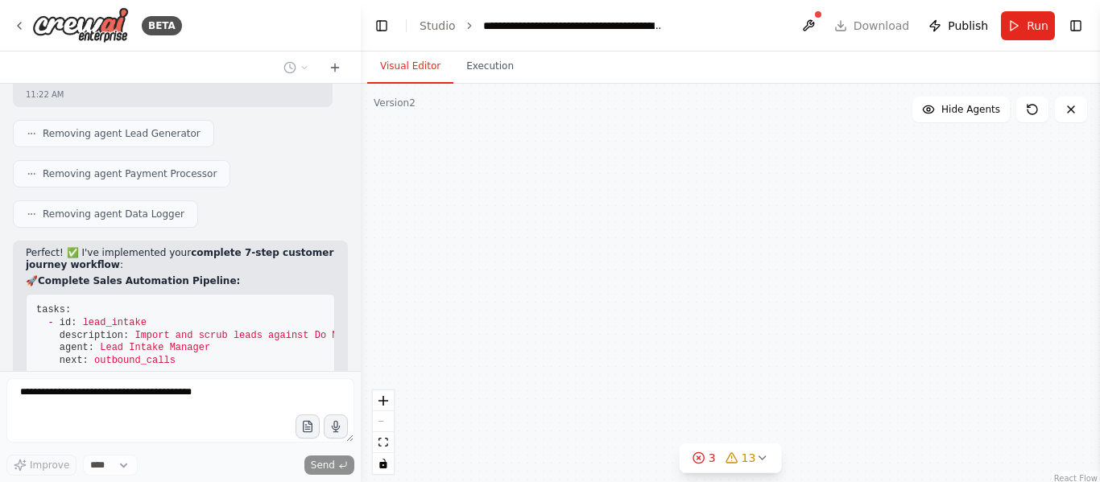
drag, startPoint x: 901, startPoint y: 326, endPoint x: 1032, endPoint y: 398, distance: 149.5
click at [1032, 398] on div "outbound_calls Call leads using Twilio and deliver 3-tier sales script (Basic $…" at bounding box center [730, 285] width 739 height 403
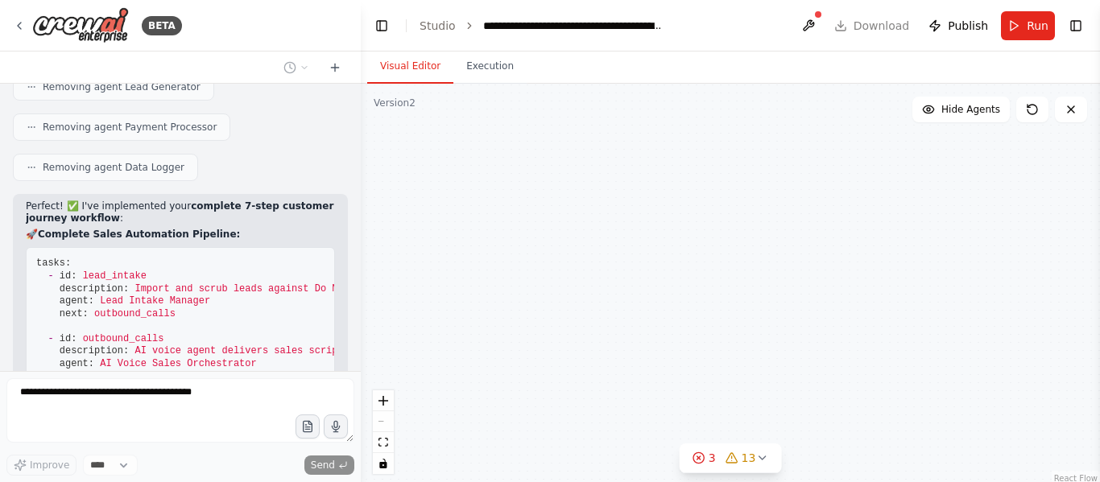
scroll to position [40636, 0]
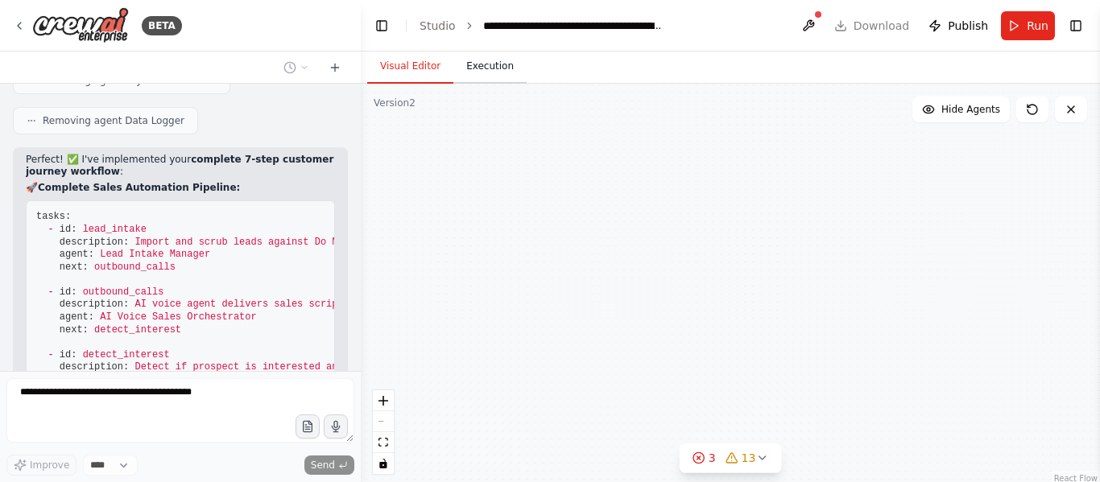
click at [500, 81] on button "Execution" at bounding box center [489, 67] width 73 height 34
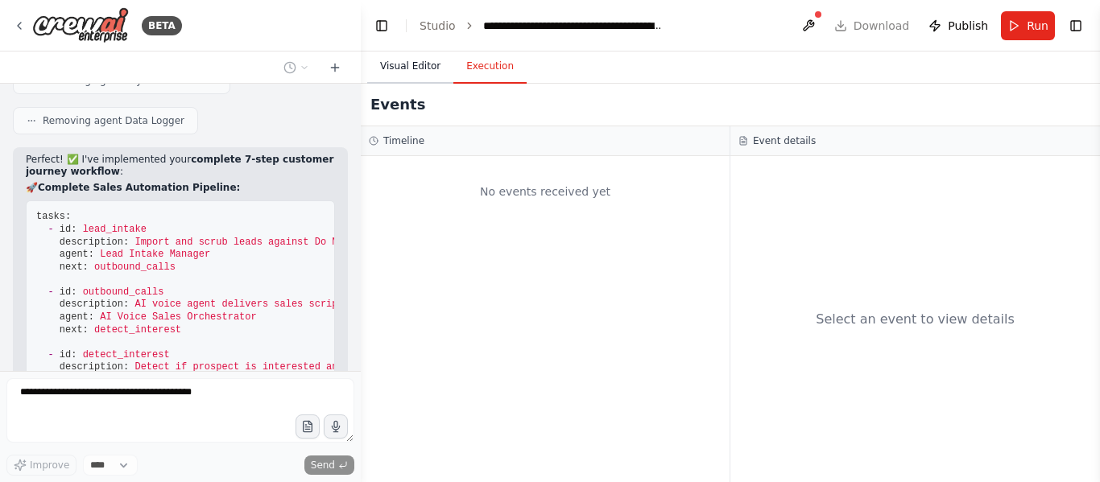
scroll to position [40683, 0]
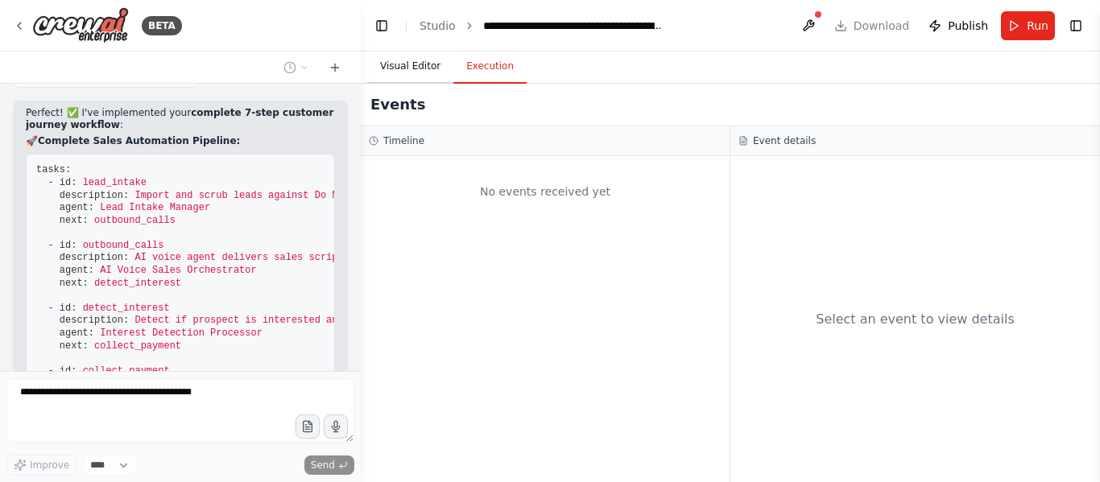
click at [407, 81] on button "Visual Editor" at bounding box center [410, 67] width 86 height 34
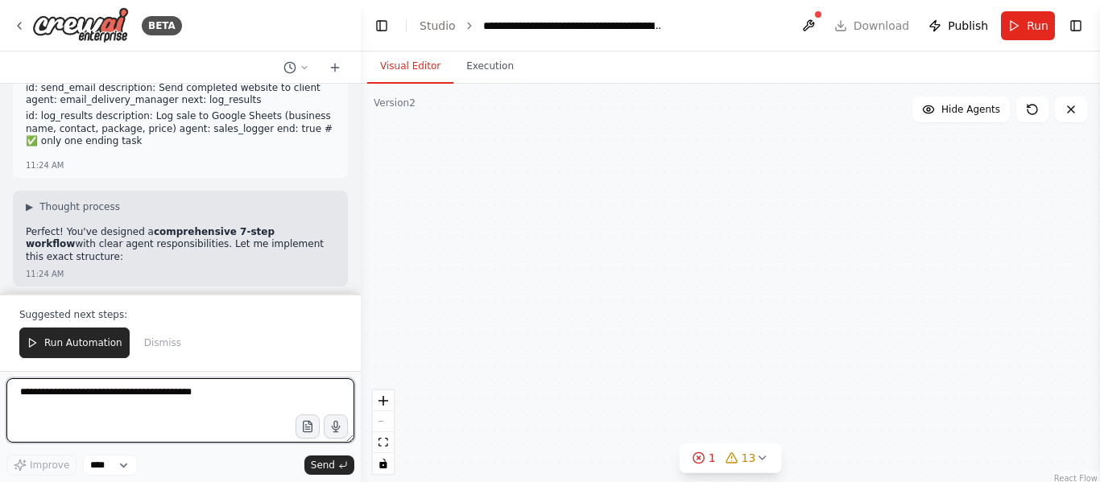
scroll to position [42249, 0]
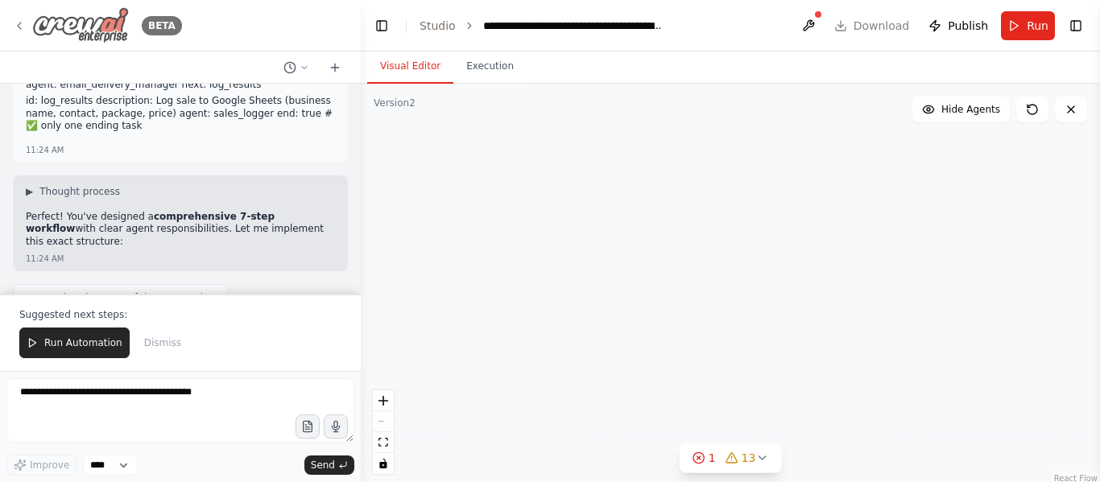
click at [98, 25] on img at bounding box center [80, 25] width 97 height 36
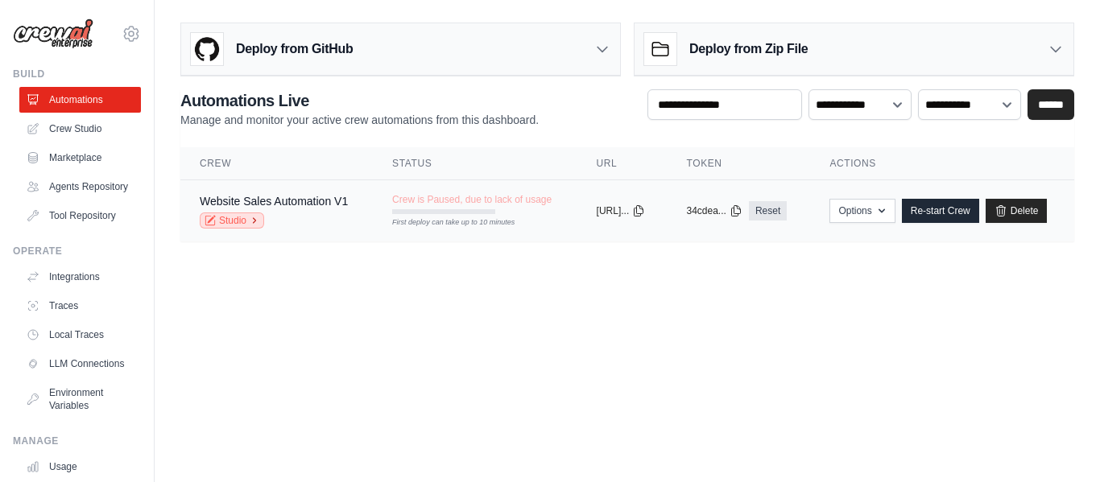
click at [241, 217] on link "Studio" at bounding box center [232, 221] width 64 height 16
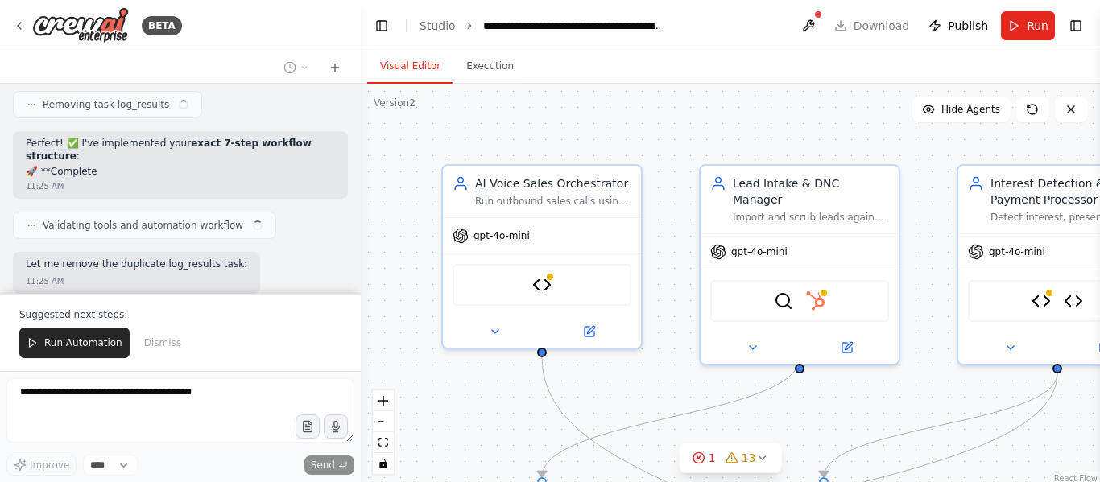
scroll to position [97, 0]
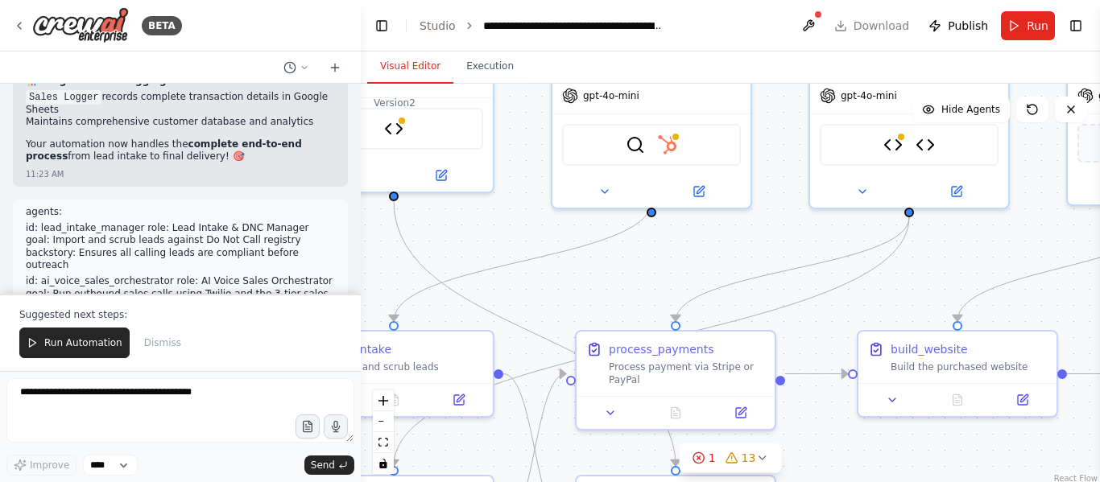
drag, startPoint x: 794, startPoint y: 408, endPoint x: 701, endPoint y: 246, distance: 187.2
click at [701, 246] on div ".deletable-edge-delete-btn { width: 20px; height: 20px; border: 0px solid #ffff…" at bounding box center [730, 285] width 739 height 403
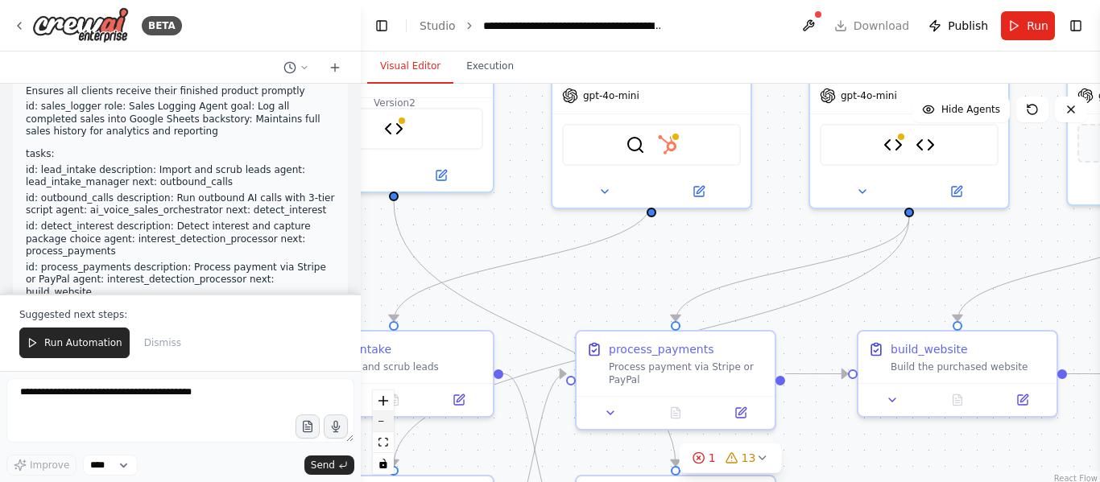
click at [387, 427] on button "zoom out" at bounding box center [383, 421] width 21 height 21
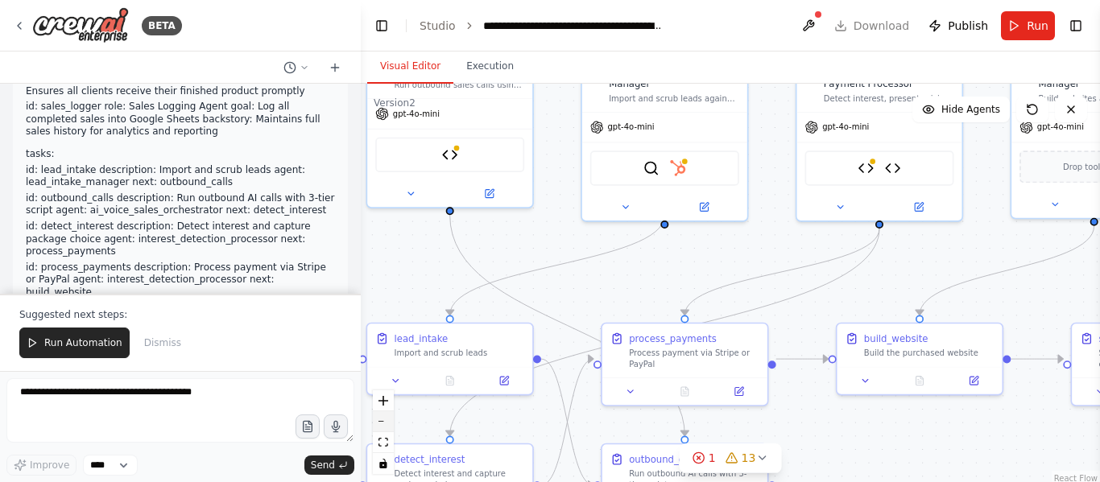
click at [387, 427] on button "zoom out" at bounding box center [383, 421] width 21 height 21
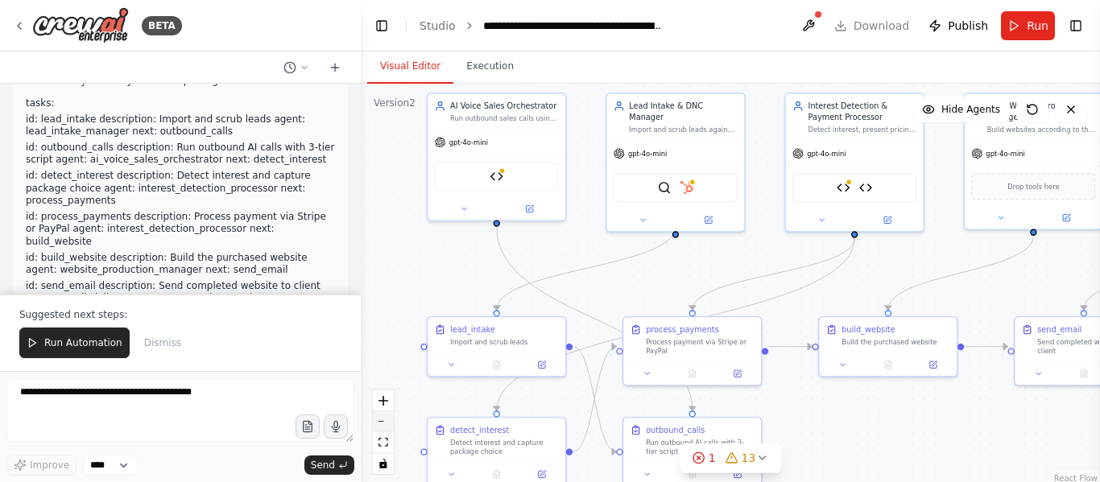
click at [387, 427] on button "zoom out" at bounding box center [383, 421] width 21 height 21
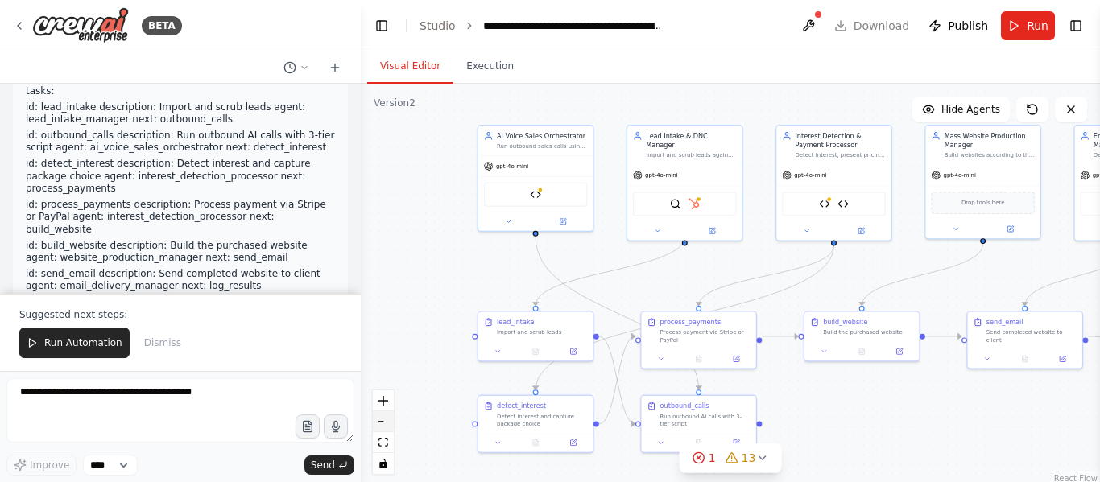
click at [387, 427] on button "zoom out" at bounding box center [383, 421] width 21 height 21
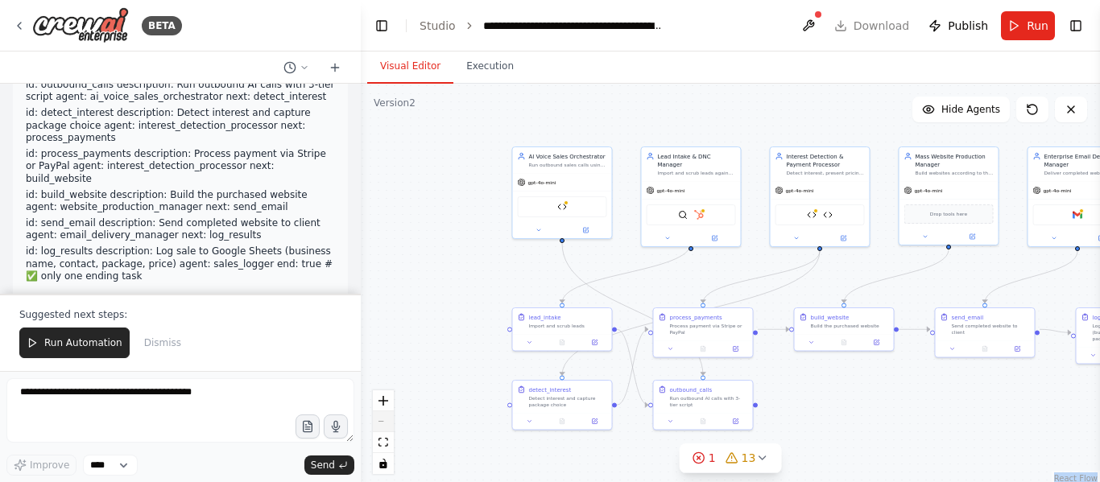
click at [387, 427] on div "React Flow controls" at bounding box center [383, 433] width 21 height 84
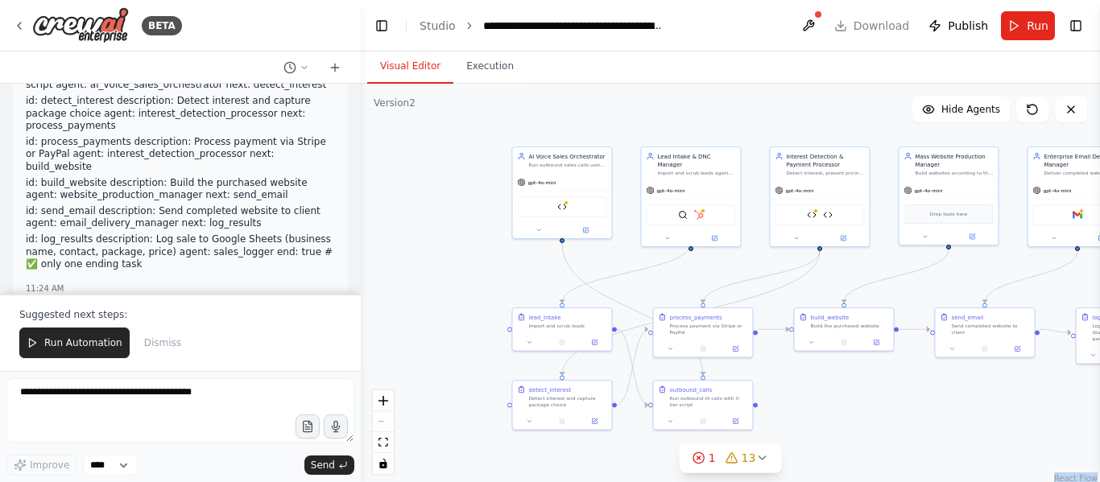
click at [387, 427] on div "React Flow controls" at bounding box center [383, 433] width 21 height 84
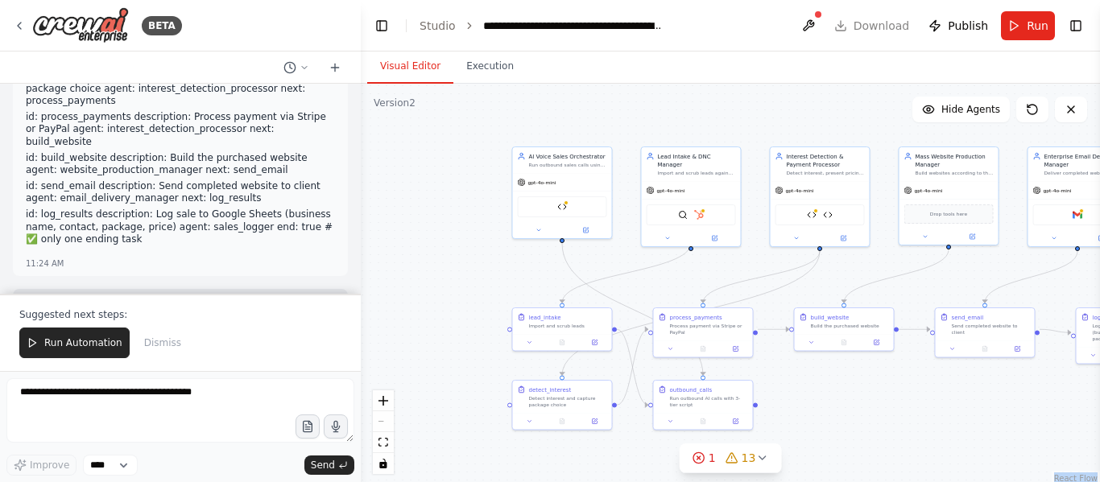
click at [387, 427] on div "React Flow controls" at bounding box center [383, 433] width 21 height 84
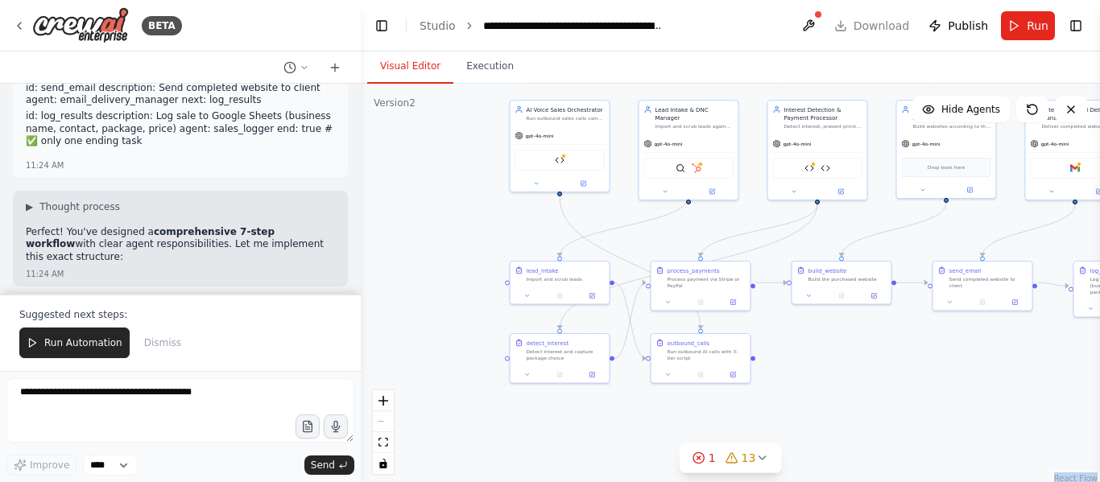
scroll to position [42249, 0]
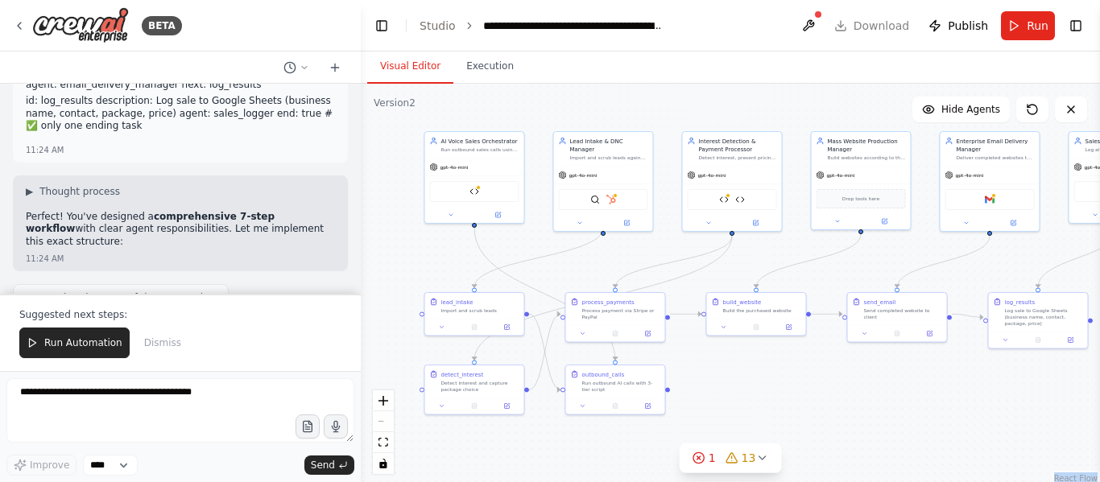
drag, startPoint x: 949, startPoint y: 441, endPoint x: 859, endPoint y: 427, distance: 90.5
click at [859, 427] on div ".deletable-edge-delete-btn { width: 20px; height: 20px; border: 0px solid #ffff…" at bounding box center [730, 285] width 739 height 403
click at [732, 464] on icon at bounding box center [731, 458] width 13 height 13
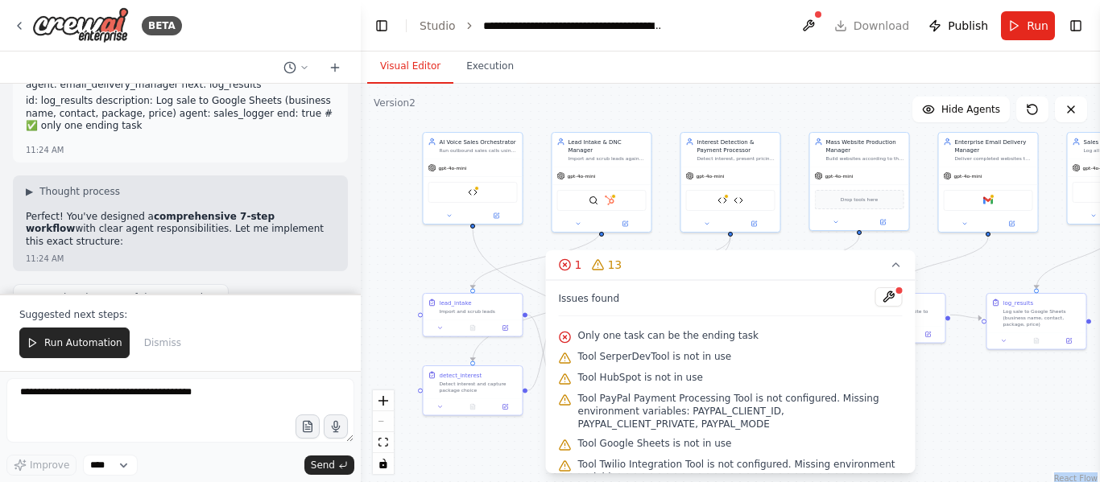
scroll to position [246, 0]
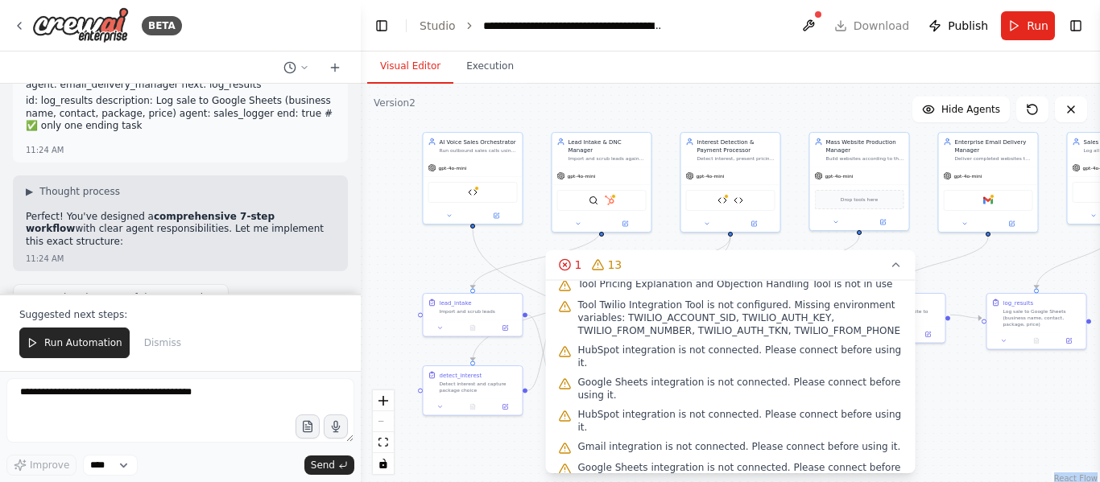
click at [453, 449] on div ".deletable-edge-delete-btn { width: 20px; height: 20px; border: 0px solid #ffff…" at bounding box center [730, 285] width 739 height 403
click at [878, 258] on button "1 13" at bounding box center [731, 265] width 370 height 30
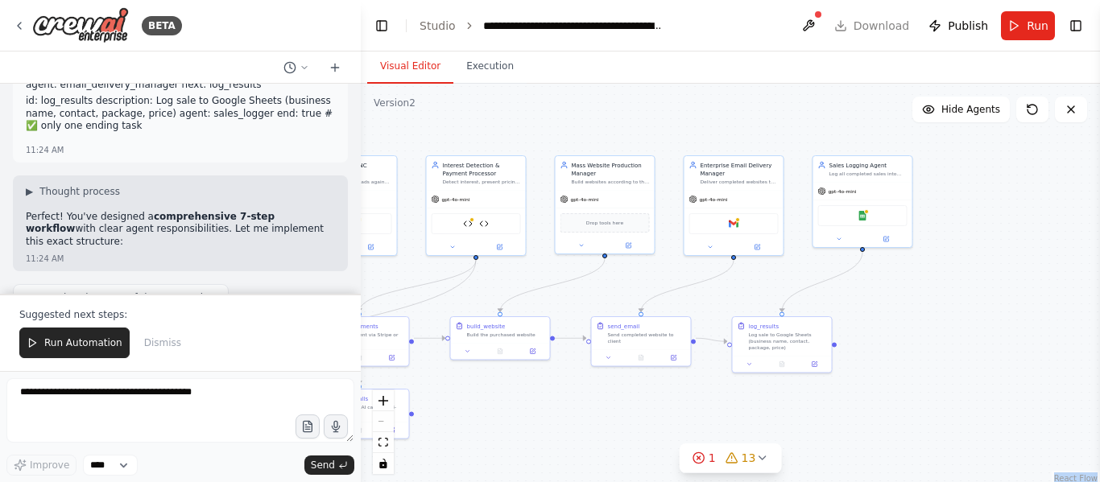
drag, startPoint x: 971, startPoint y: 445, endPoint x: 716, endPoint y: 480, distance: 257.6
click at [716, 480] on div ".deletable-edge-delete-btn { width: 20px; height: 20px; border: 0px solid #ffff…" at bounding box center [730, 285] width 739 height 403
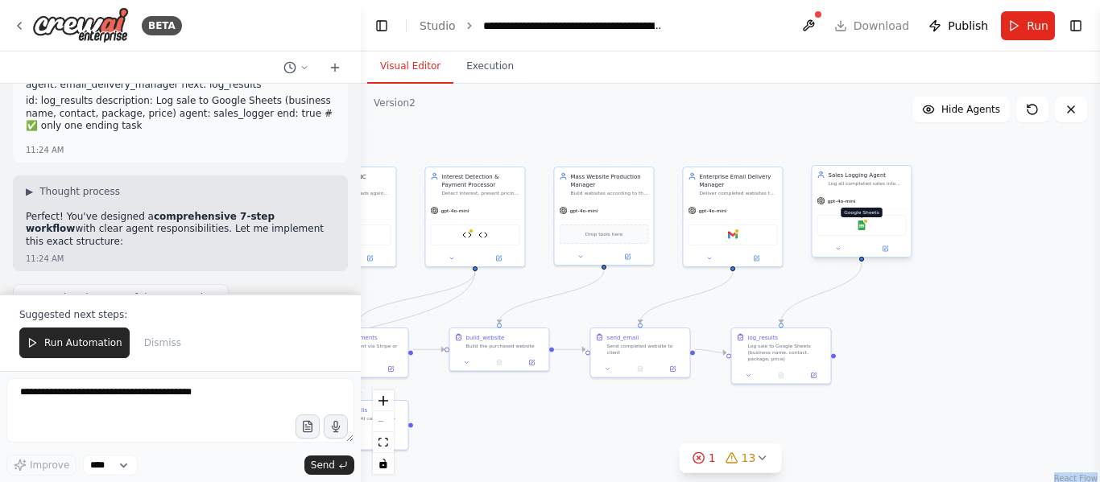
click at [864, 228] on img at bounding box center [862, 226] width 10 height 10
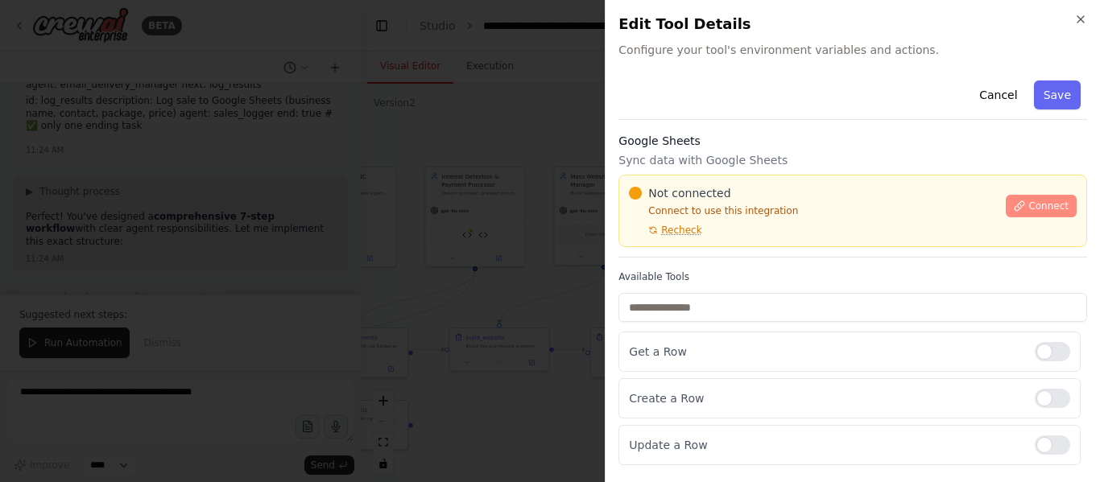
click at [1030, 206] on button "Connect" at bounding box center [1041, 206] width 71 height 23
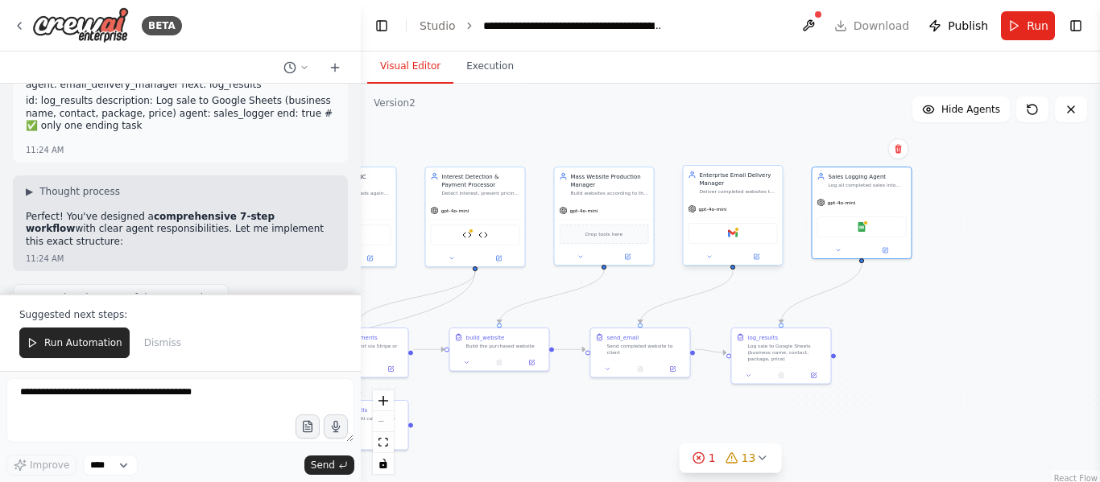
click at [733, 239] on div "Gmail" at bounding box center [732, 233] width 89 height 21
click at [741, 242] on div "Gmail" at bounding box center [732, 233] width 89 height 21
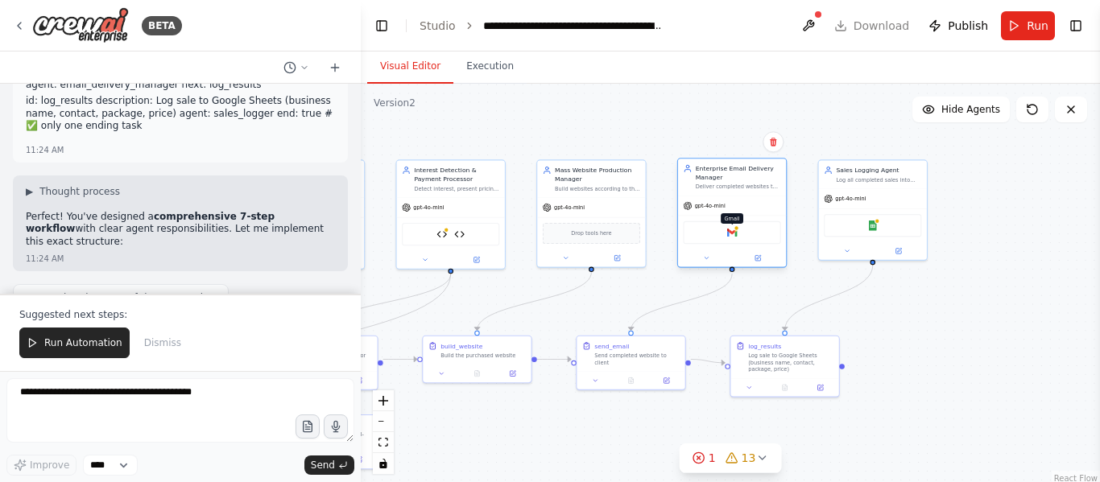
click at [728, 228] on img at bounding box center [732, 232] width 10 height 10
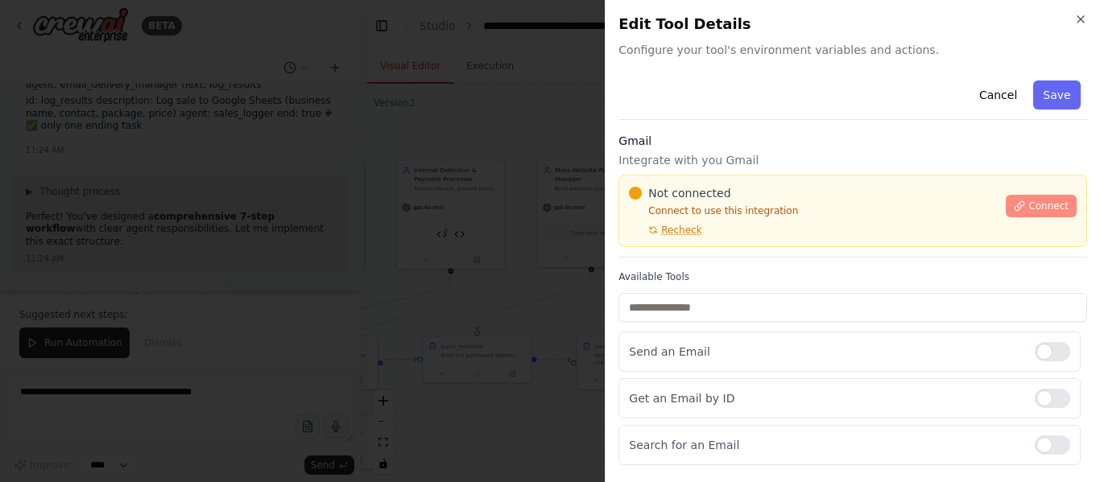
click at [1041, 200] on span "Connect" at bounding box center [1048, 206] width 40 height 13
click at [762, 109] on div "Cancel Save" at bounding box center [852, 97] width 469 height 46
click at [835, 81] on div "Cancel Save" at bounding box center [852, 97] width 469 height 46
click at [832, 82] on div "Cancel Save" at bounding box center [852, 97] width 469 height 46
click at [836, 86] on div "Cancel Save" at bounding box center [852, 97] width 469 height 46
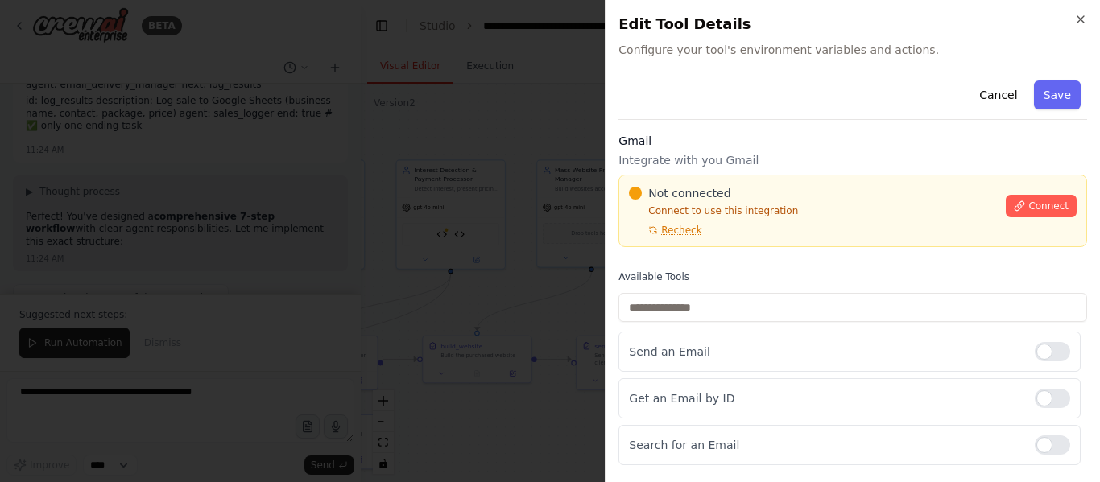
click at [834, 73] on div "Close Edit Tool Details Configure your tool's environment variables and actions…" at bounding box center [852, 241] width 495 height 482
click at [833, 76] on div "Cancel Save" at bounding box center [852, 97] width 469 height 46
click at [862, 122] on div "Cancel Save Gmail Integrate with you Gmail Not connected Connect to use this in…" at bounding box center [852, 410] width 469 height 672
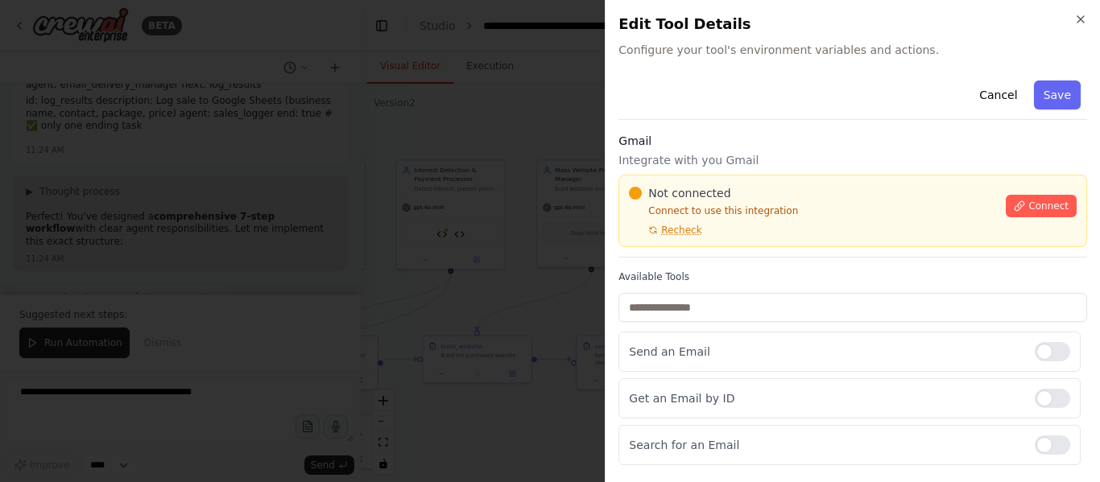
click at [862, 122] on div "Cancel Save Gmail Integrate with you Gmail Not connected Connect to use this in…" at bounding box center [852, 410] width 469 height 672
click at [1085, 16] on icon "button" at bounding box center [1080, 19] width 13 height 13
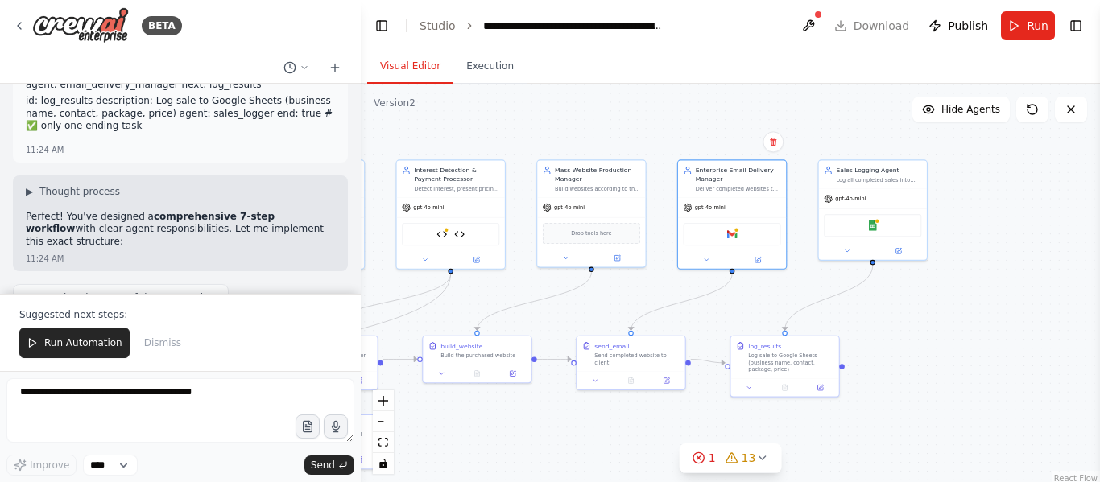
drag, startPoint x: 904, startPoint y: 350, endPoint x: 1099, endPoint y: 323, distance: 196.8
drag, startPoint x: 1099, startPoint y: 323, endPoint x: 647, endPoint y: 421, distance: 462.3
click at [647, 421] on div ".deletable-edge-delete-btn { width: 20px; height: 20px; border: 0px solid #ffff…" at bounding box center [730, 285] width 739 height 403
click at [641, 370] on div at bounding box center [631, 379] width 108 height 18
click at [597, 379] on div at bounding box center [631, 379] width 108 height 18
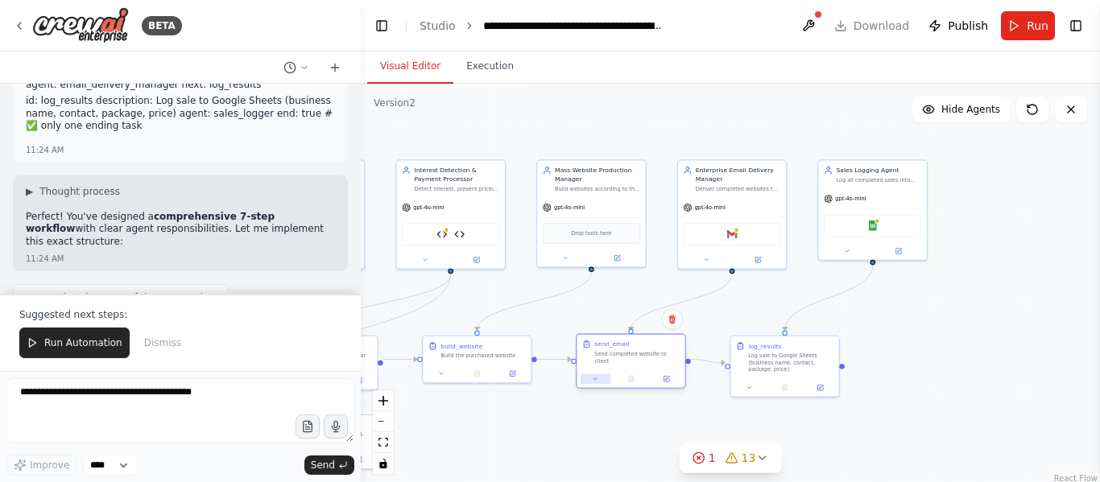
click at [604, 374] on button at bounding box center [596, 379] width 30 height 10
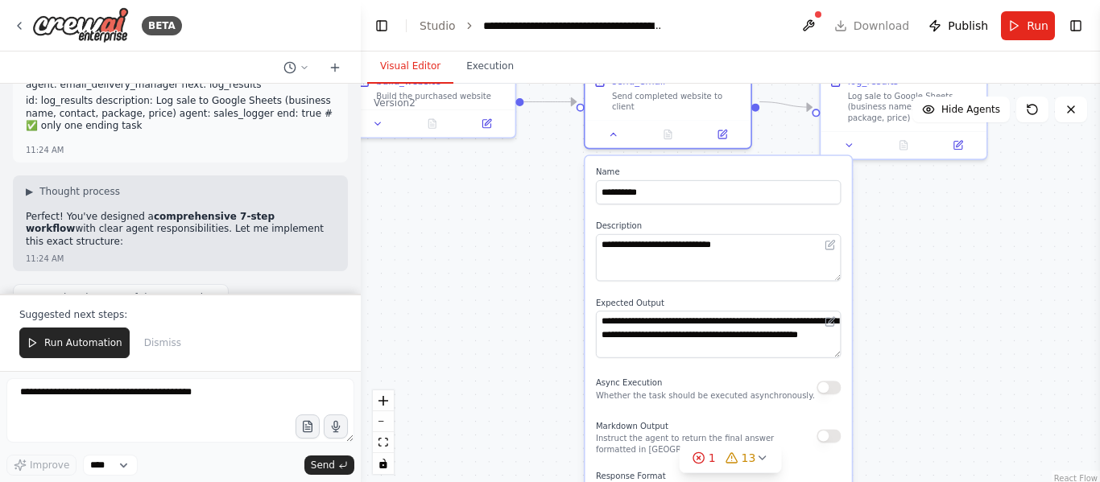
drag, startPoint x: 822, startPoint y: 369, endPoint x: 916, endPoint y: 187, distance: 204.5
click at [916, 187] on div ".deletable-edge-delete-btn { width: 20px; height: 20px; border: 0px solid #ffff…" at bounding box center [730, 285] width 739 height 403
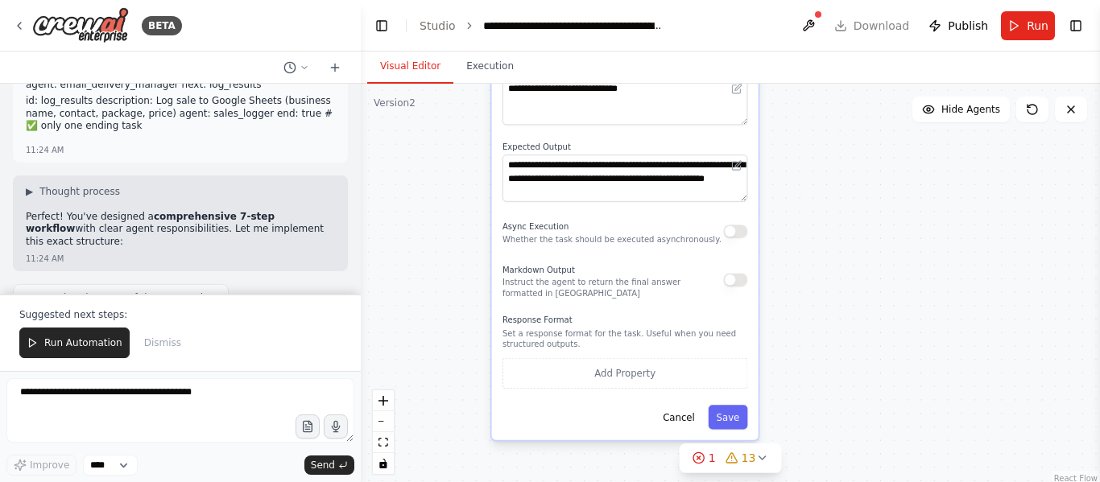
drag, startPoint x: 932, startPoint y: 349, endPoint x: 840, endPoint y: 192, distance: 181.9
click at [840, 192] on div ".deletable-edge-delete-btn { width: 20px; height: 20px; border: 0px solid #ffff…" at bounding box center [730, 285] width 739 height 403
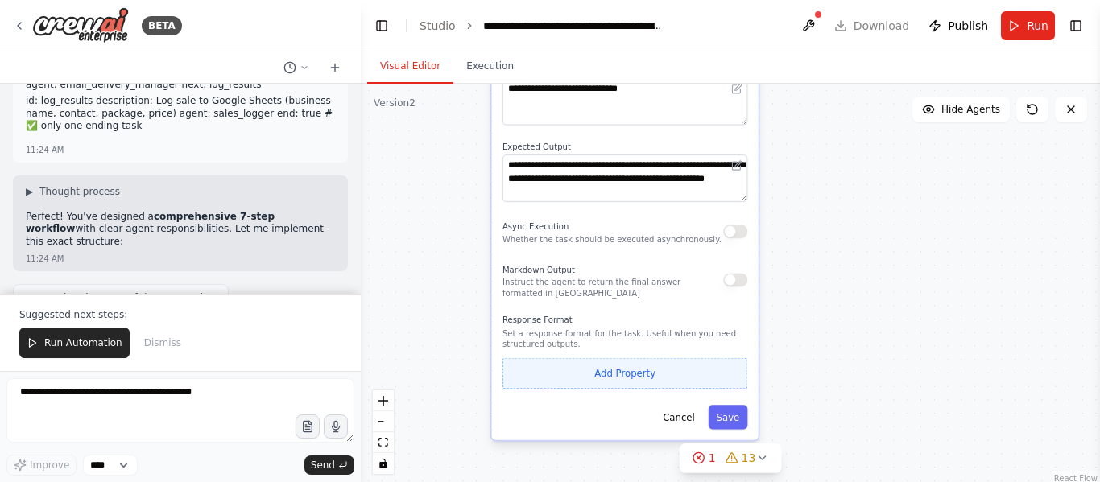
click at [649, 365] on button "Add Property" at bounding box center [624, 373] width 245 height 31
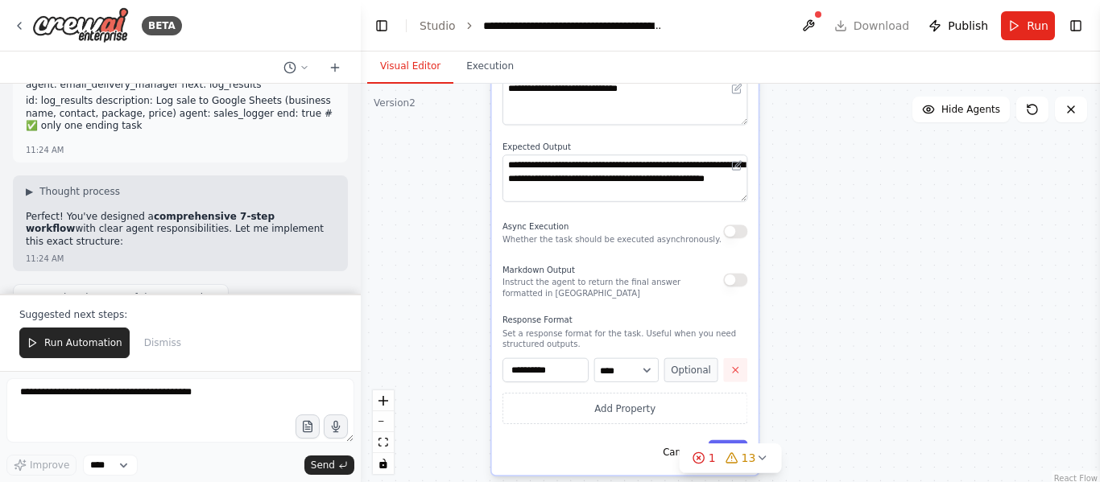
click at [734, 365] on icon "button" at bounding box center [735, 370] width 10 height 10
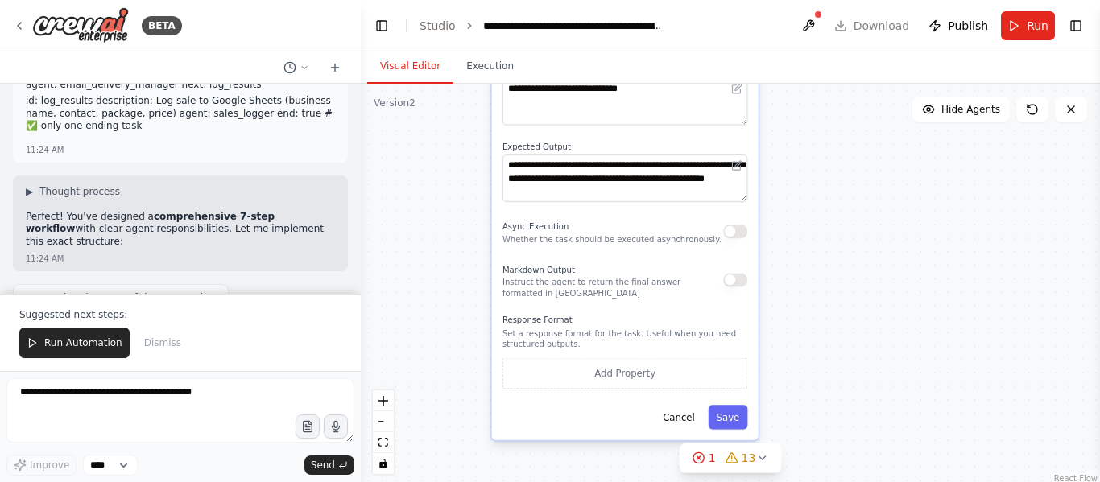
click at [796, 334] on div ".deletable-edge-delete-btn { width: 20px; height: 20px; border: 0px solid #ffff…" at bounding box center [730, 285] width 739 height 403
click at [685, 405] on button "Cancel" at bounding box center [679, 417] width 48 height 24
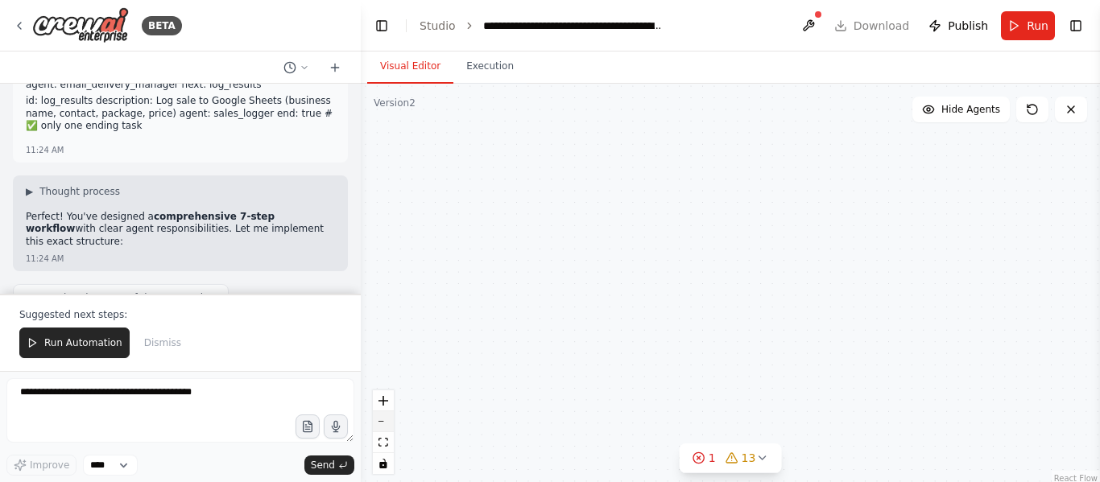
click at [380, 430] on button "zoom out" at bounding box center [383, 421] width 21 height 21
click at [380, 430] on div "React Flow controls" at bounding box center [383, 433] width 21 height 84
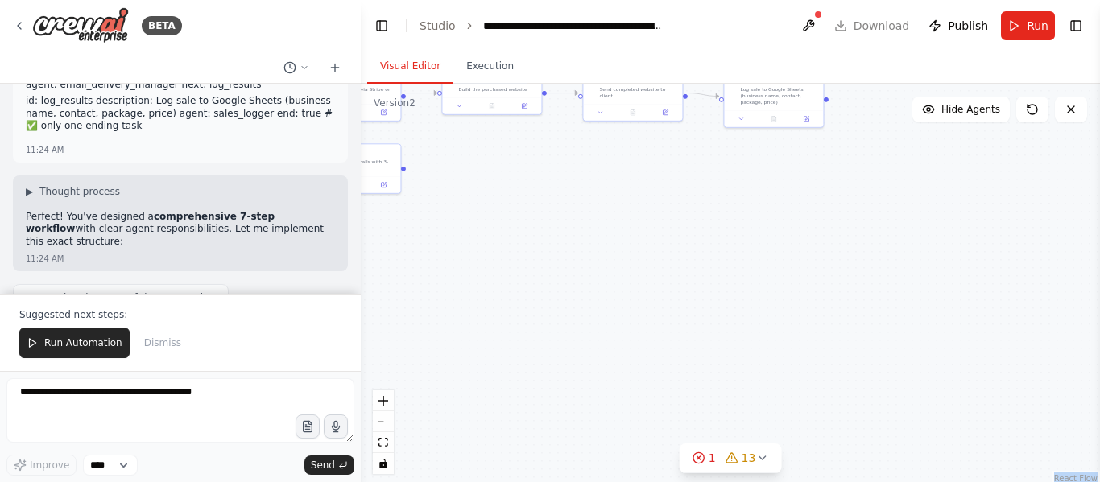
click at [380, 430] on div "React Flow controls" at bounding box center [383, 433] width 21 height 84
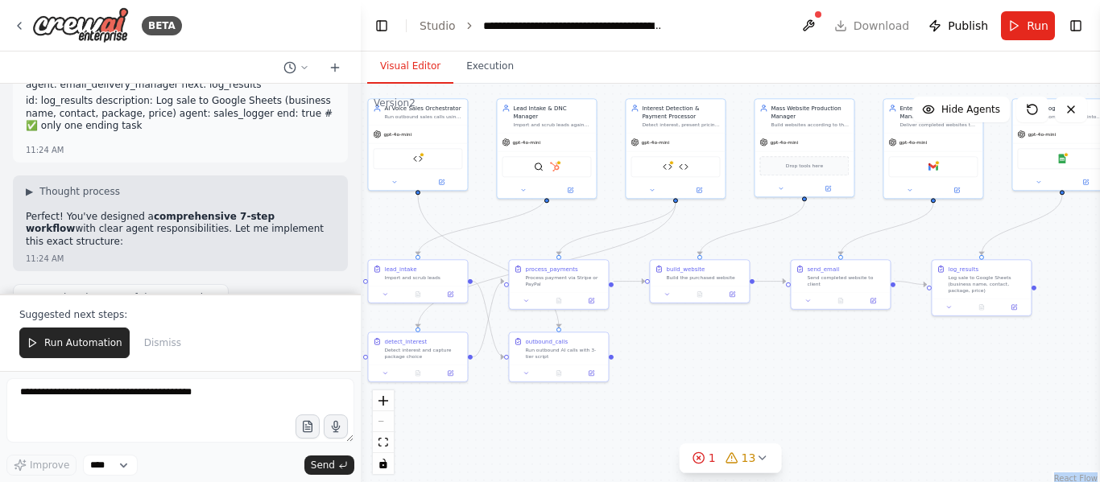
drag, startPoint x: 602, startPoint y: 343, endPoint x: 713, endPoint y: 519, distance: 207.3
click at [713, 482] on html "BETA The AI system will automatically search and find small businesses without …" at bounding box center [550, 241] width 1100 height 482
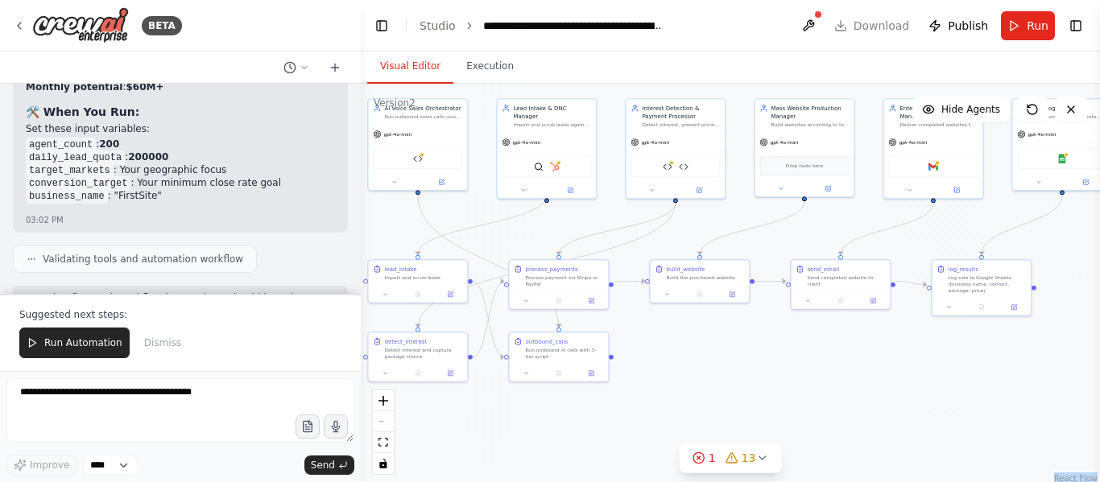
scroll to position [34082, 0]
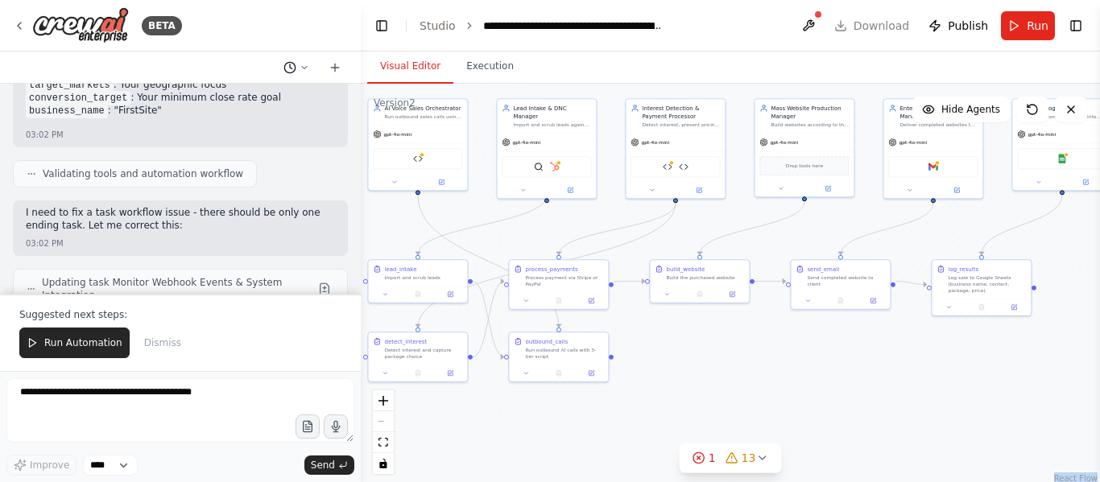
click at [292, 65] on icon at bounding box center [289, 67] width 13 height 13
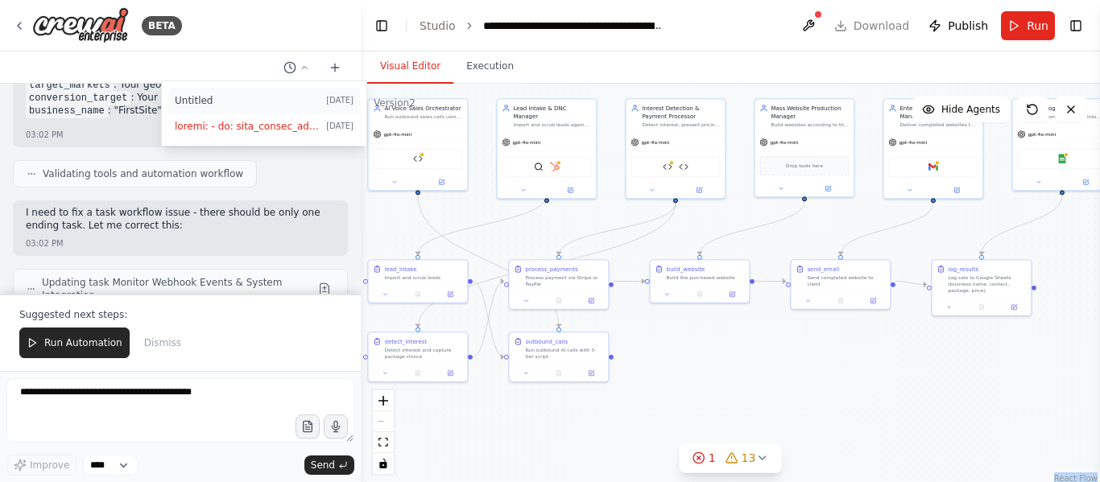
click at [244, 94] on span "Untitled" at bounding box center [247, 100] width 145 height 13
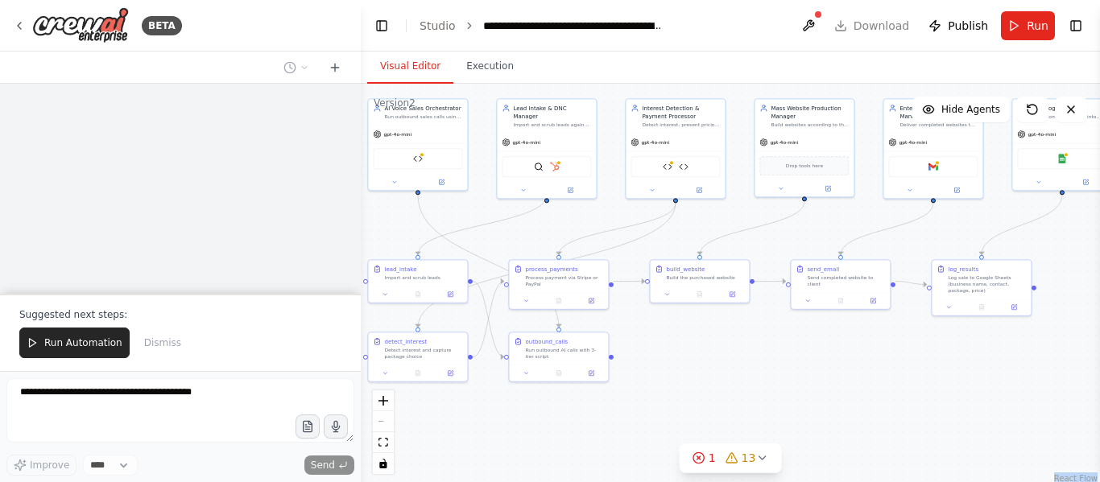
scroll to position [0, 0]
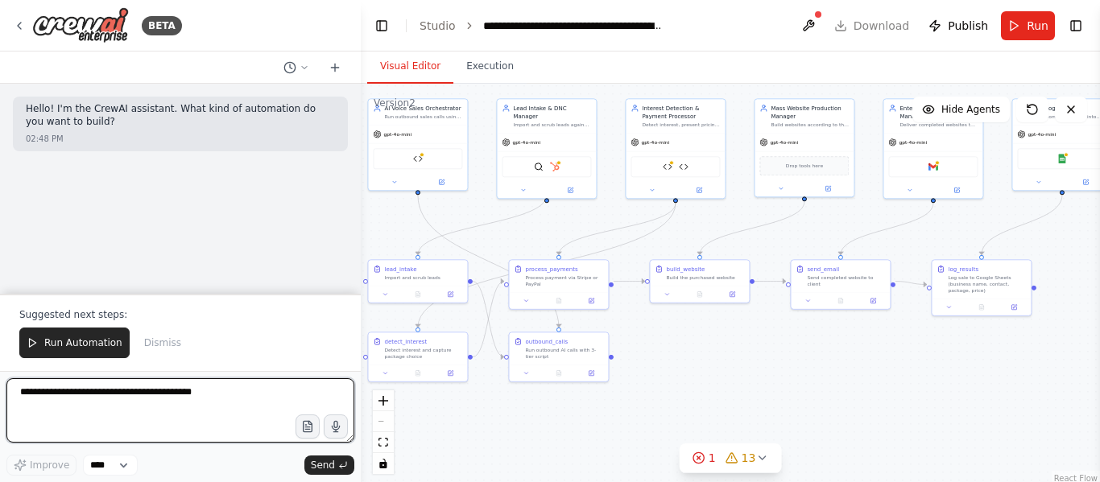
click at [159, 424] on textarea at bounding box center [180, 410] width 348 height 64
type textarea "**********"
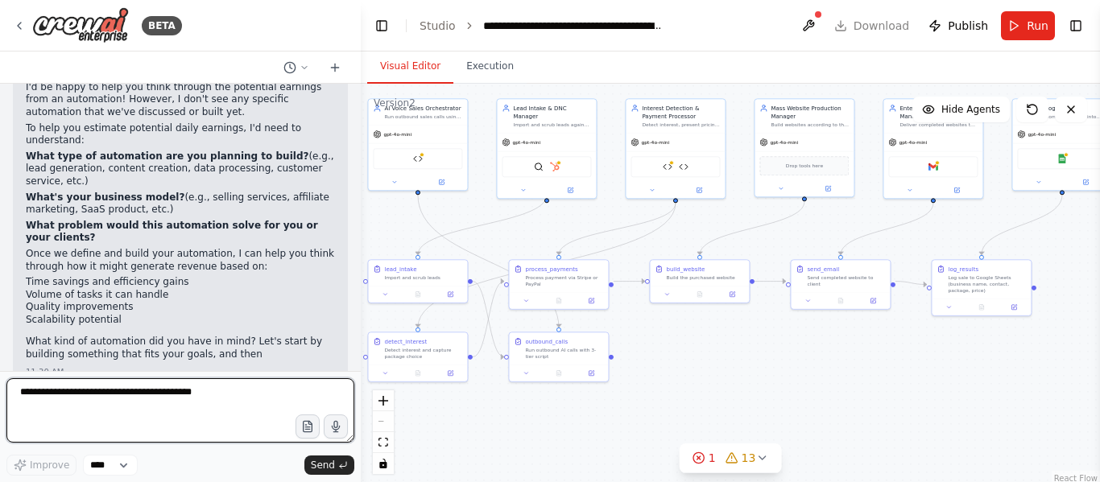
scroll to position [187, 0]
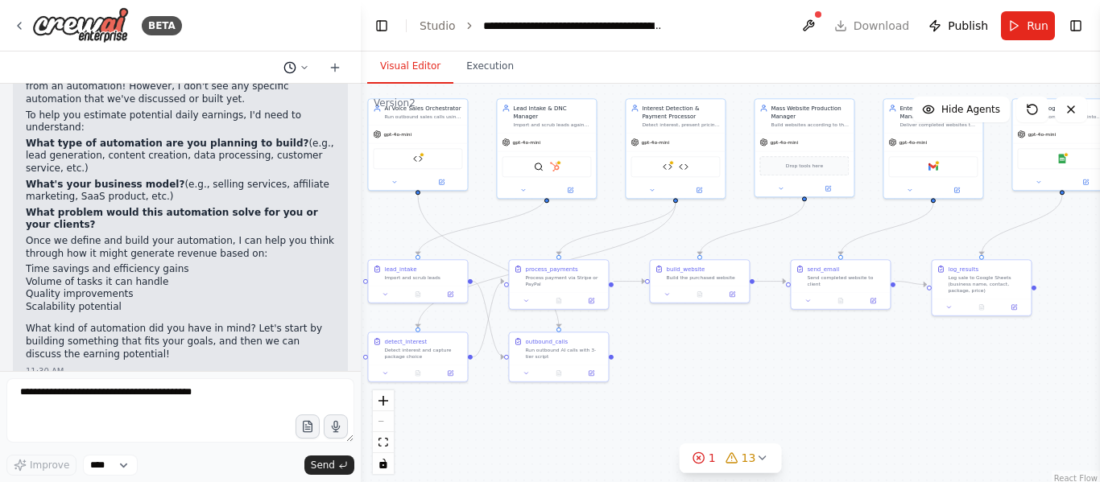
click at [308, 68] on icon at bounding box center [305, 68] width 10 height 10
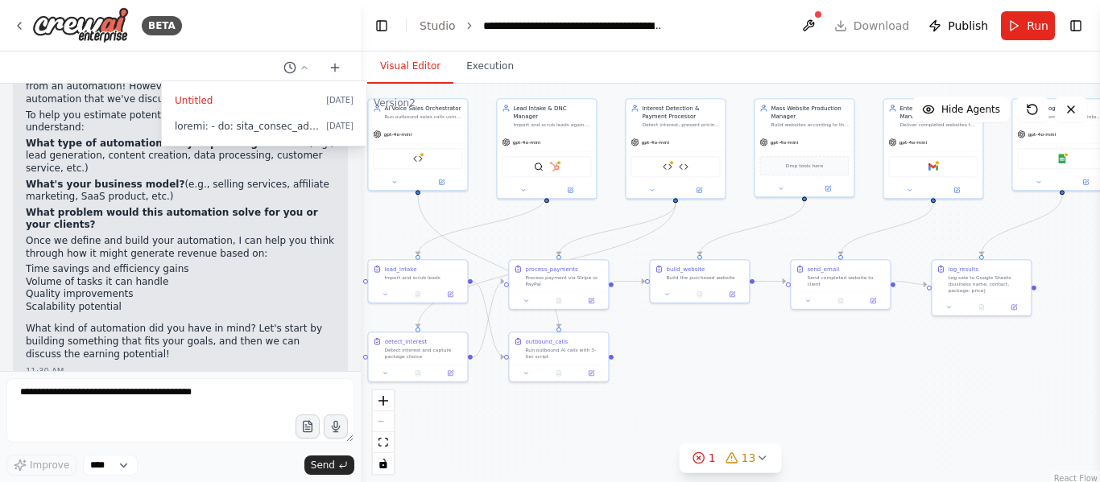
click at [285, 139] on div "Untitled [DATE] [DATE]" at bounding box center [264, 113] width 205 height 64
click at [279, 124] on span at bounding box center [247, 126] width 145 height 13
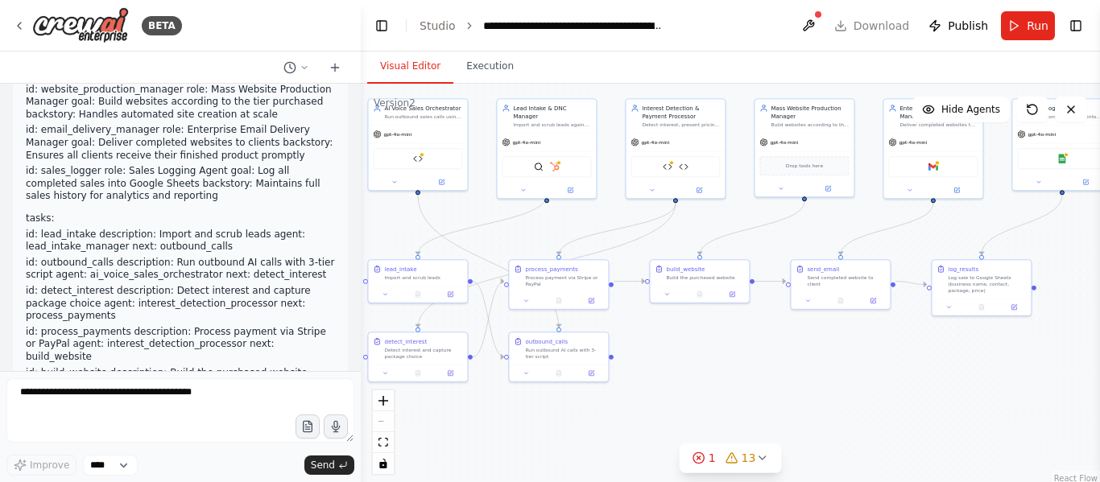
scroll to position [42171, 0]
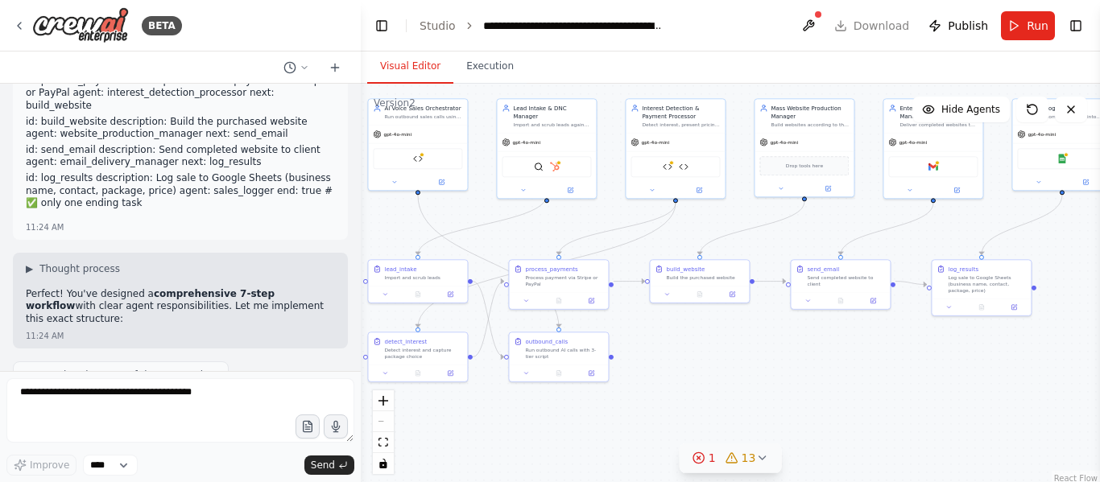
click at [710, 461] on div "1" at bounding box center [703, 458] width 23 height 16
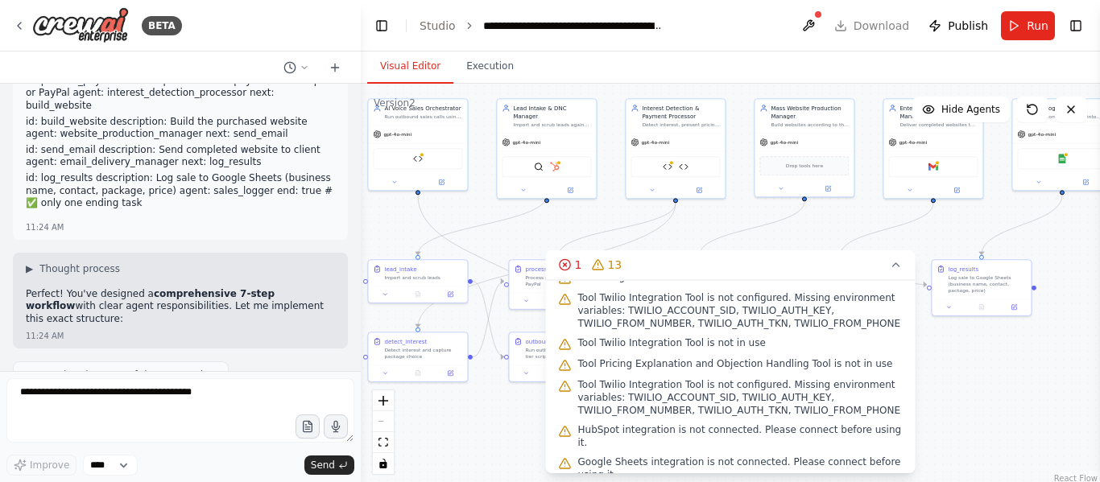
scroll to position [167, 0]
